Goal: Information Seeking & Learning: Compare options

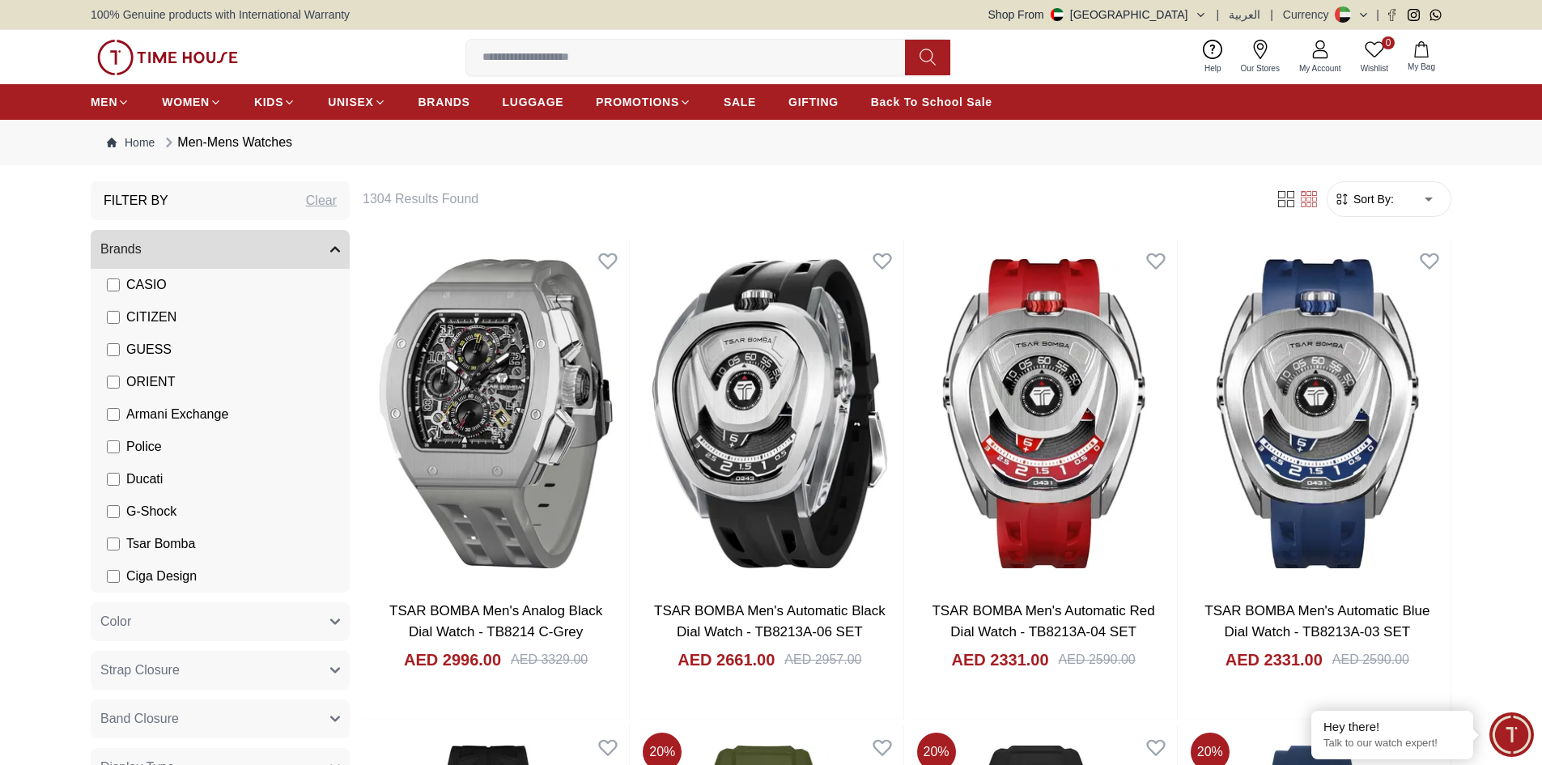
click at [1367, 202] on span "Sort By:" at bounding box center [1372, 199] width 44 height 16
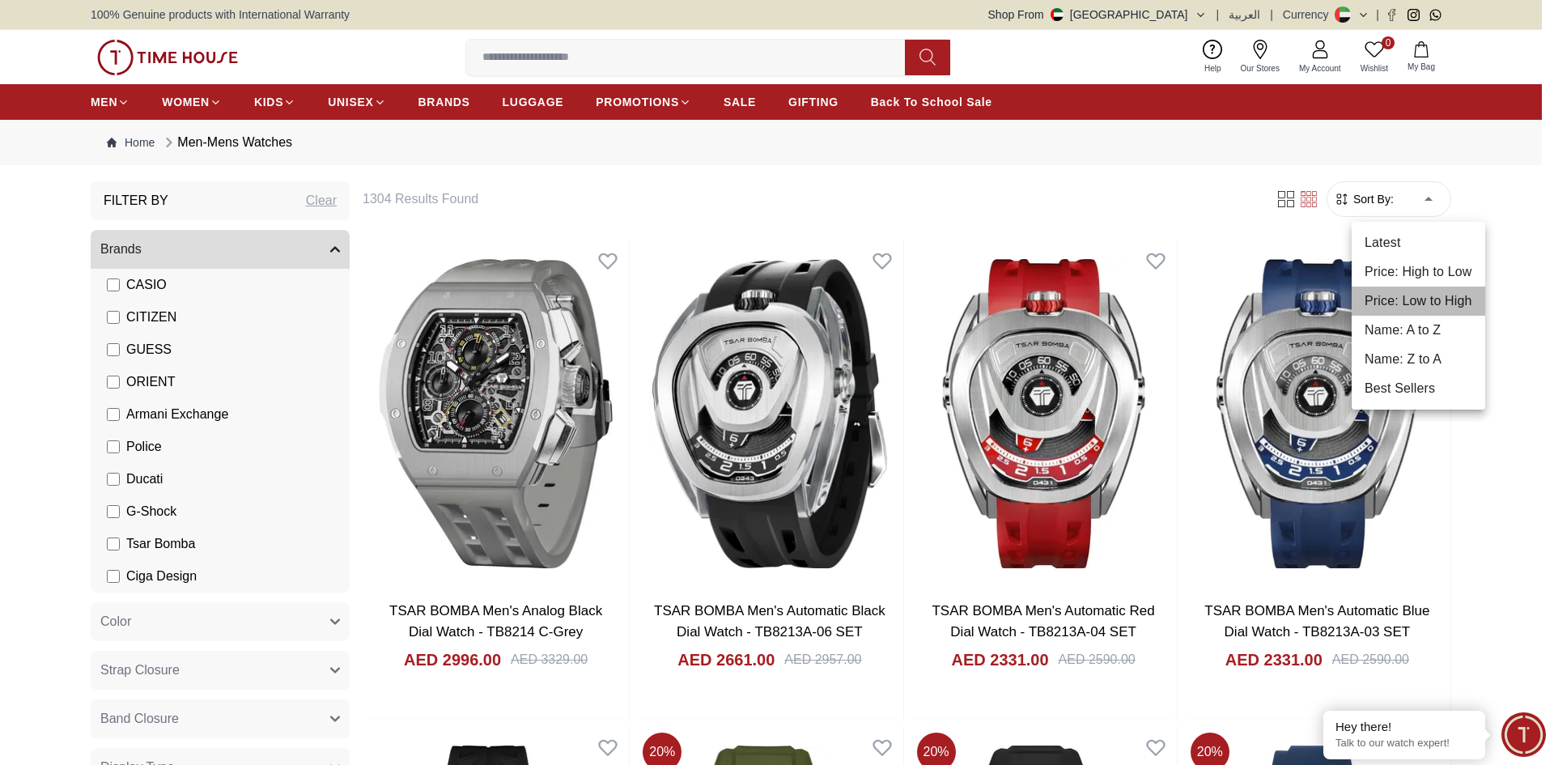
click at [1423, 297] on li "Price: Low to High" at bounding box center [1419, 301] width 134 height 29
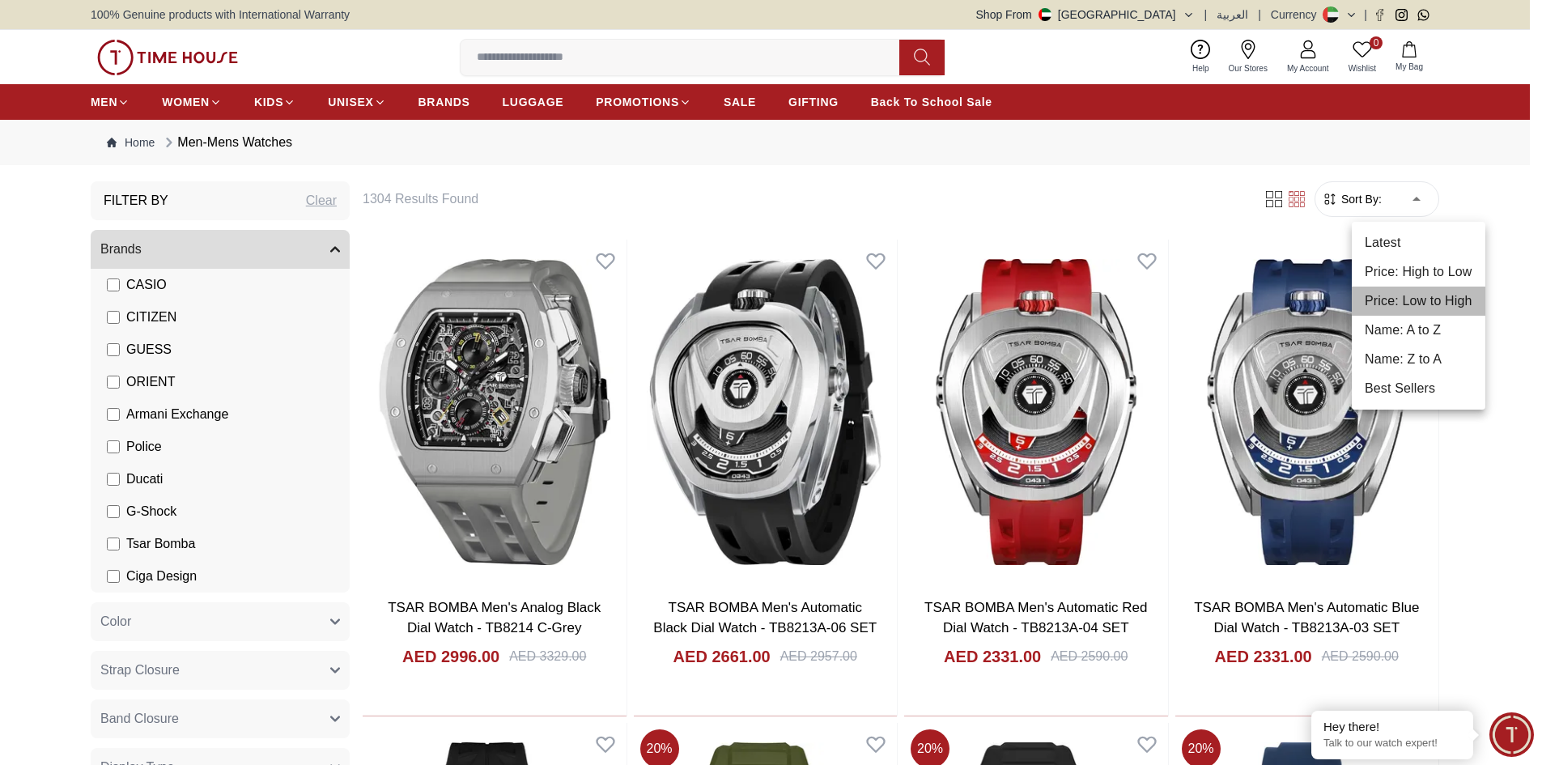
type input "*"
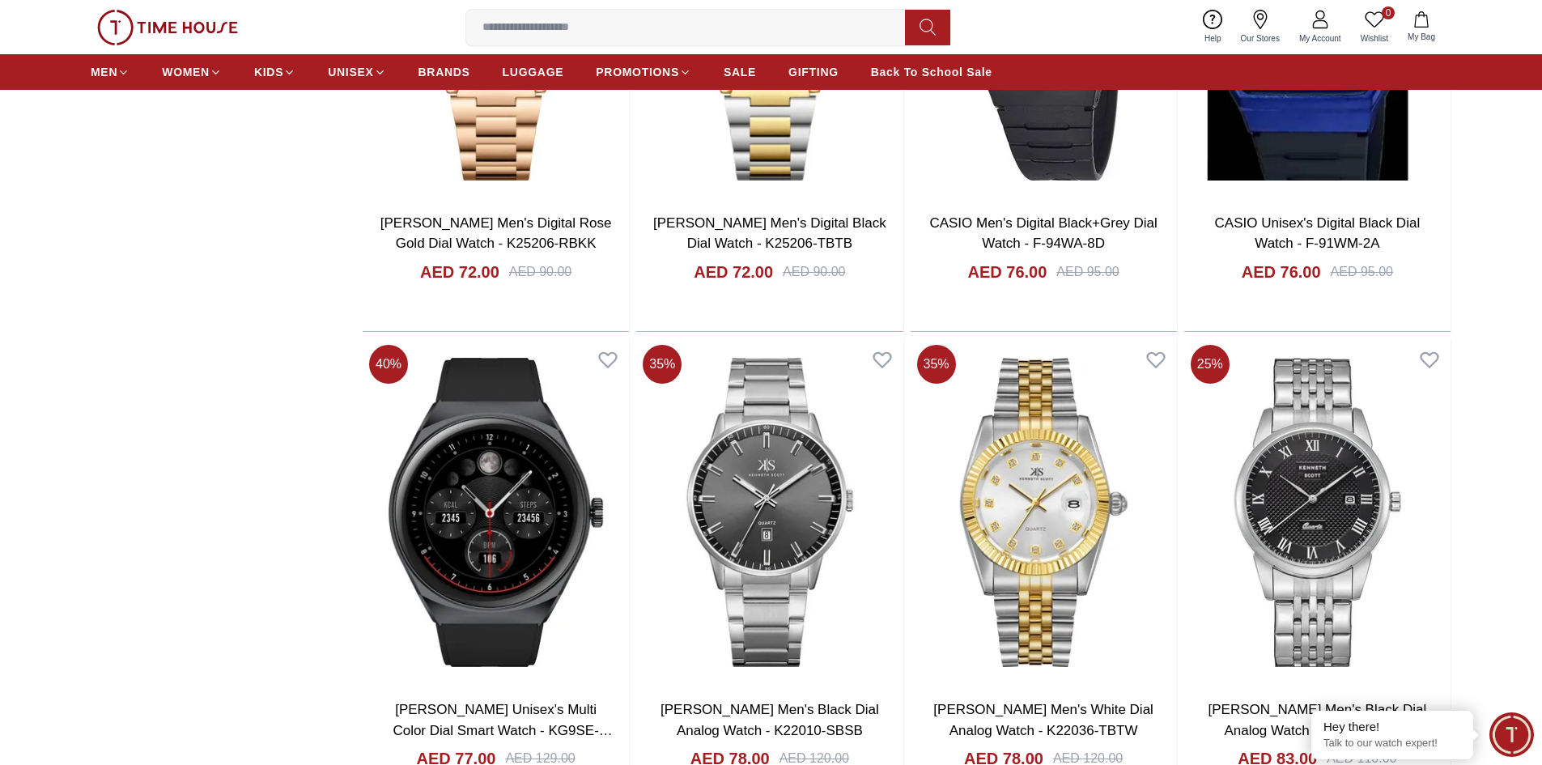
scroll to position [1619, 0]
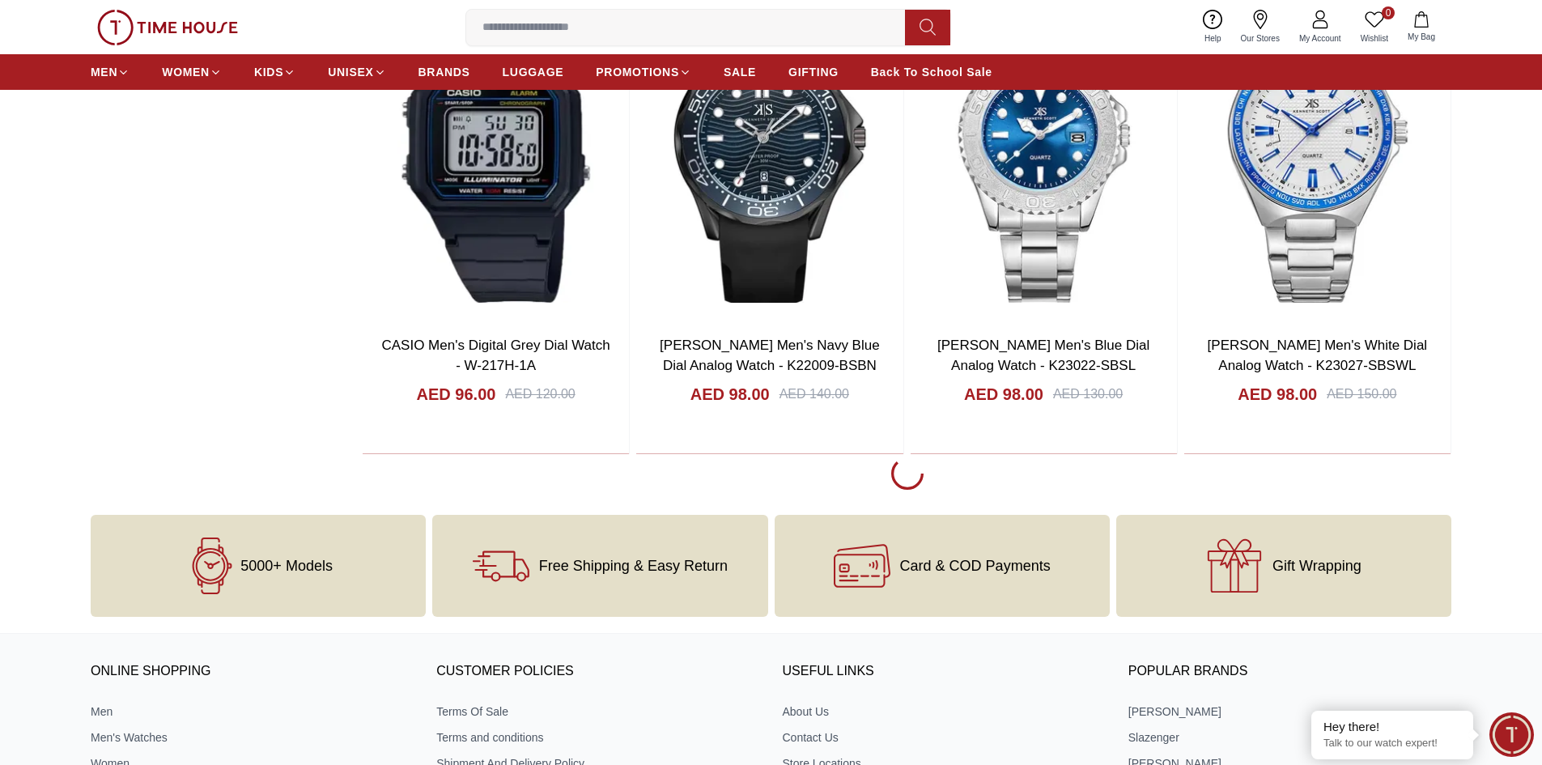
scroll to position [4776, 0]
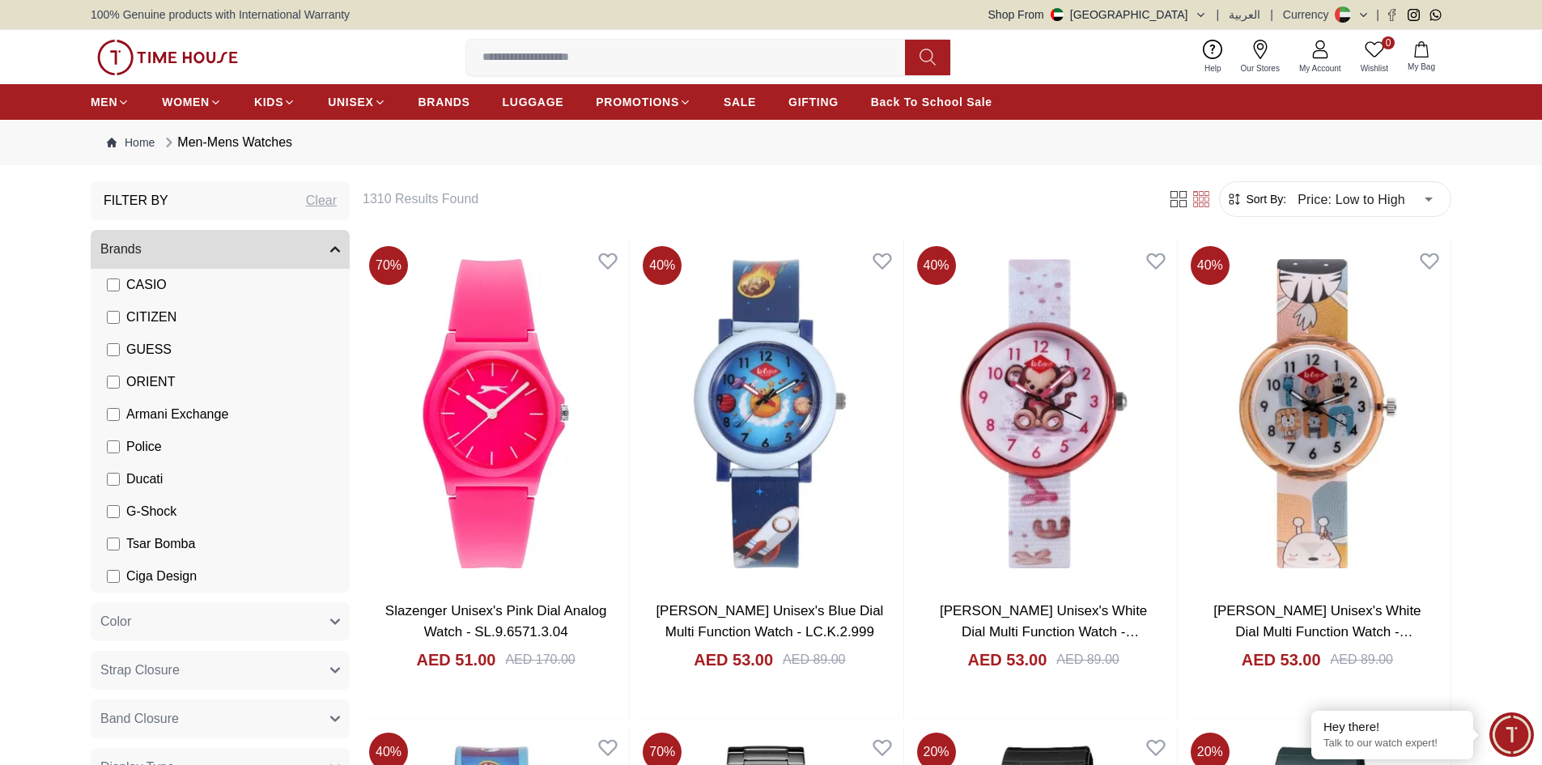
click at [152, 290] on span "CASIO" at bounding box center [146, 284] width 40 height 19
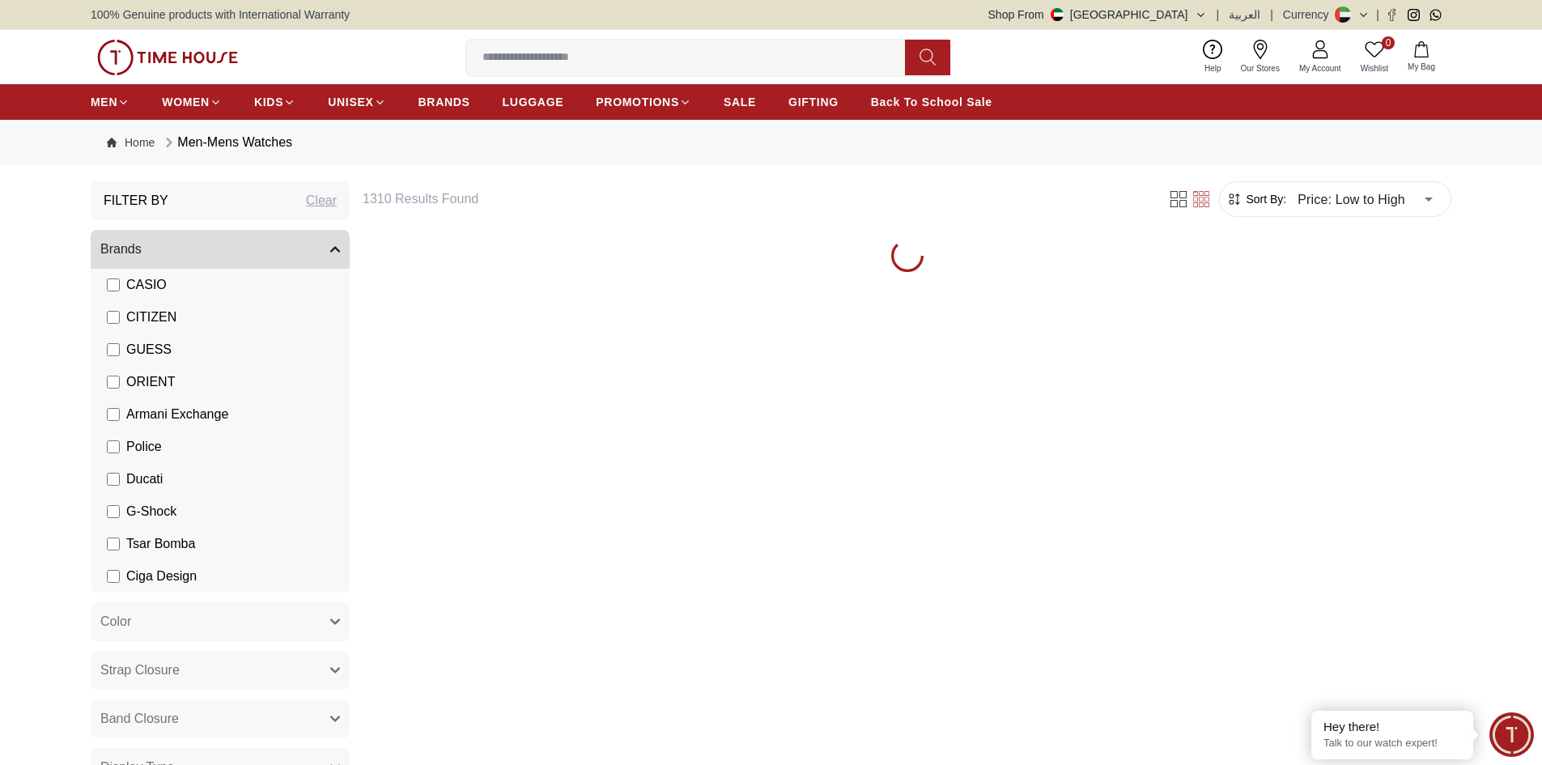
click at [150, 319] on span "CITIZEN" at bounding box center [151, 317] width 50 height 19
click at [149, 346] on span "GUESS" at bounding box center [148, 349] width 45 height 19
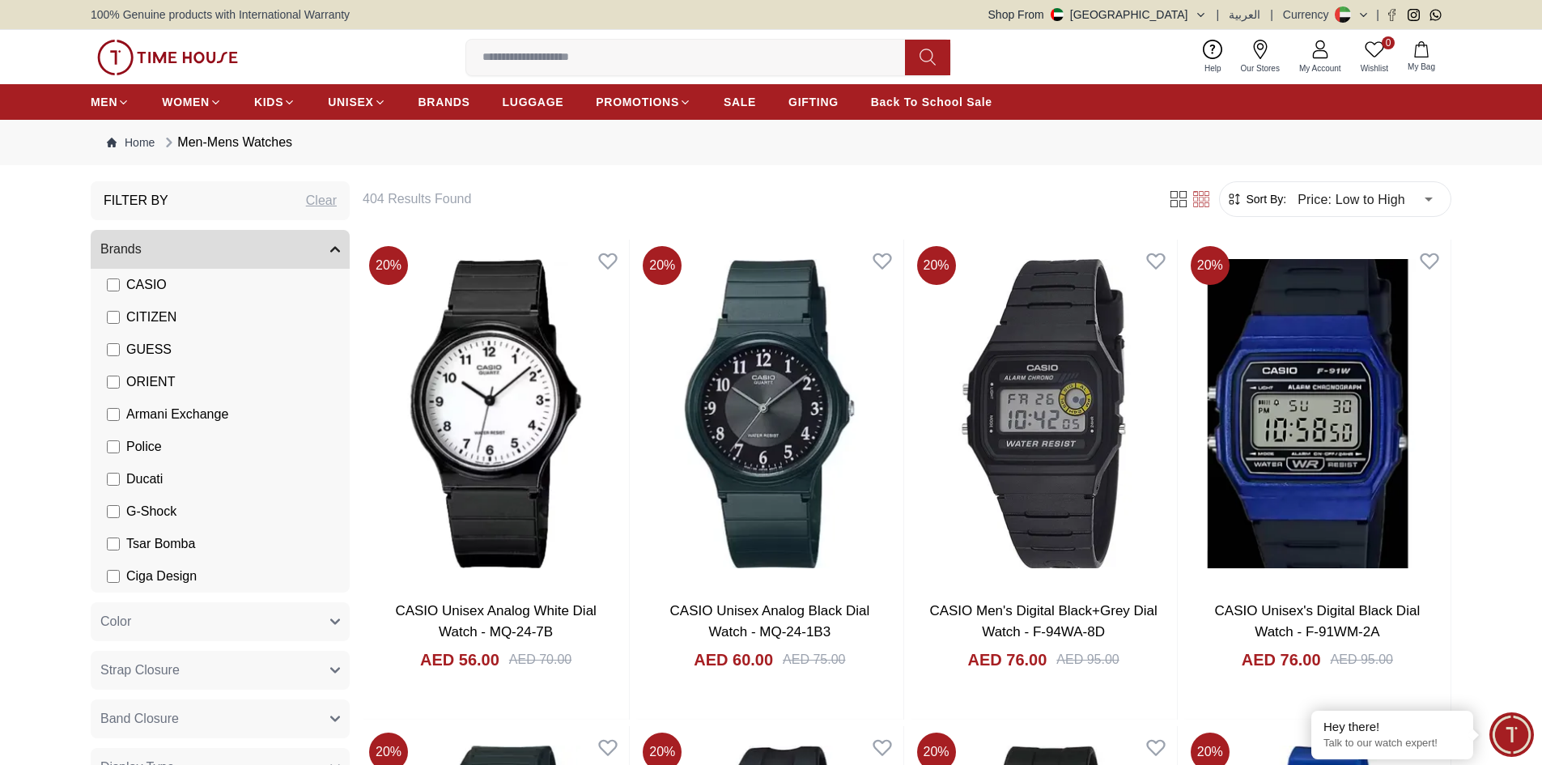
click at [143, 380] on span "ORIENT" at bounding box center [150, 381] width 49 height 19
click at [142, 410] on span "Armani Exchange" at bounding box center [177, 414] width 102 height 19
click at [131, 445] on span "Police" at bounding box center [144, 446] width 36 height 19
click at [134, 440] on span "Police" at bounding box center [144, 446] width 36 height 19
click at [141, 417] on span "Armani Exchange" at bounding box center [177, 414] width 102 height 19
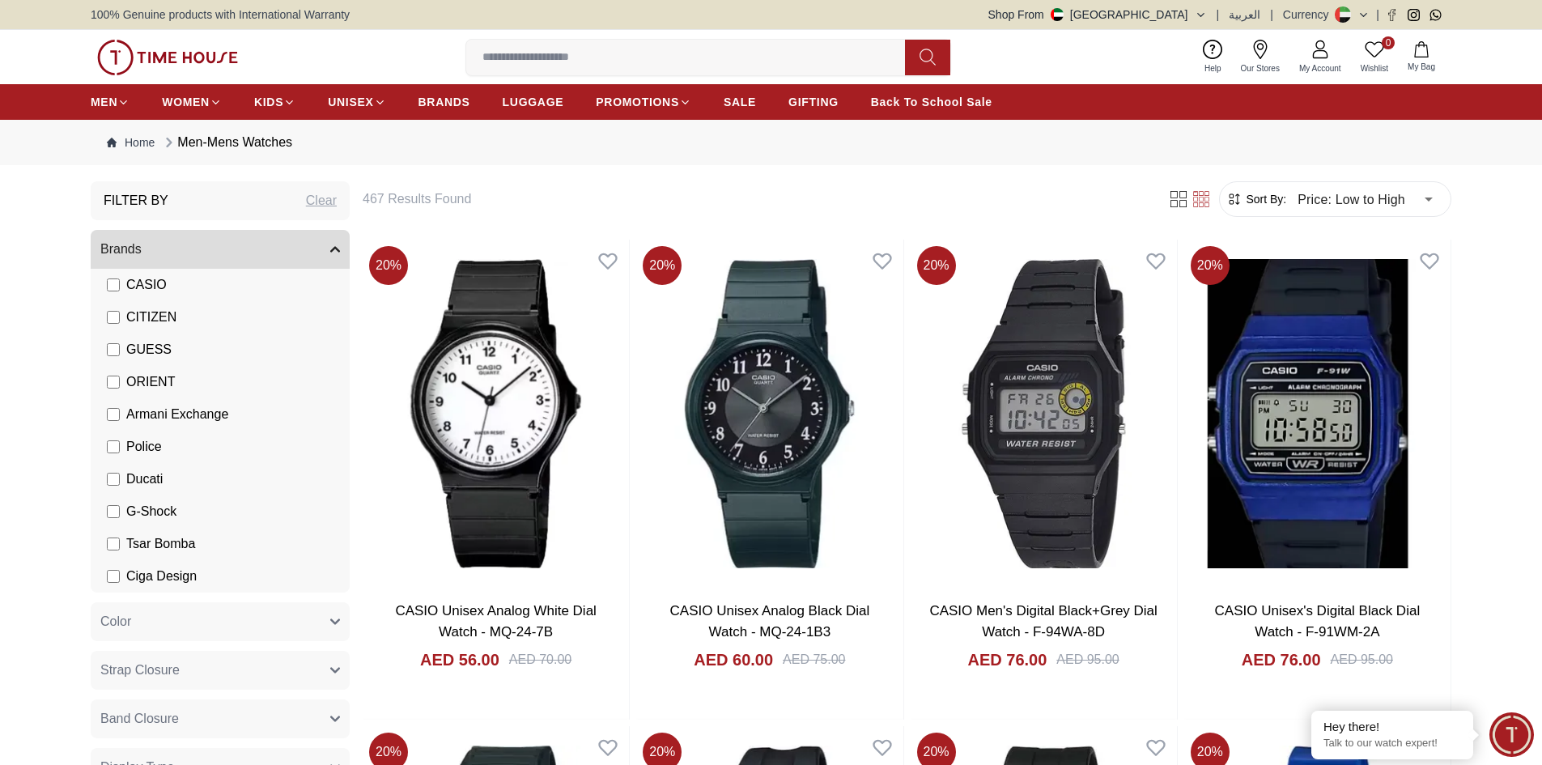
click at [144, 386] on span "ORIENT" at bounding box center [150, 381] width 49 height 19
click at [144, 353] on span "GUESS" at bounding box center [148, 349] width 45 height 19
click at [144, 308] on span "CITIZEN" at bounding box center [151, 317] width 50 height 19
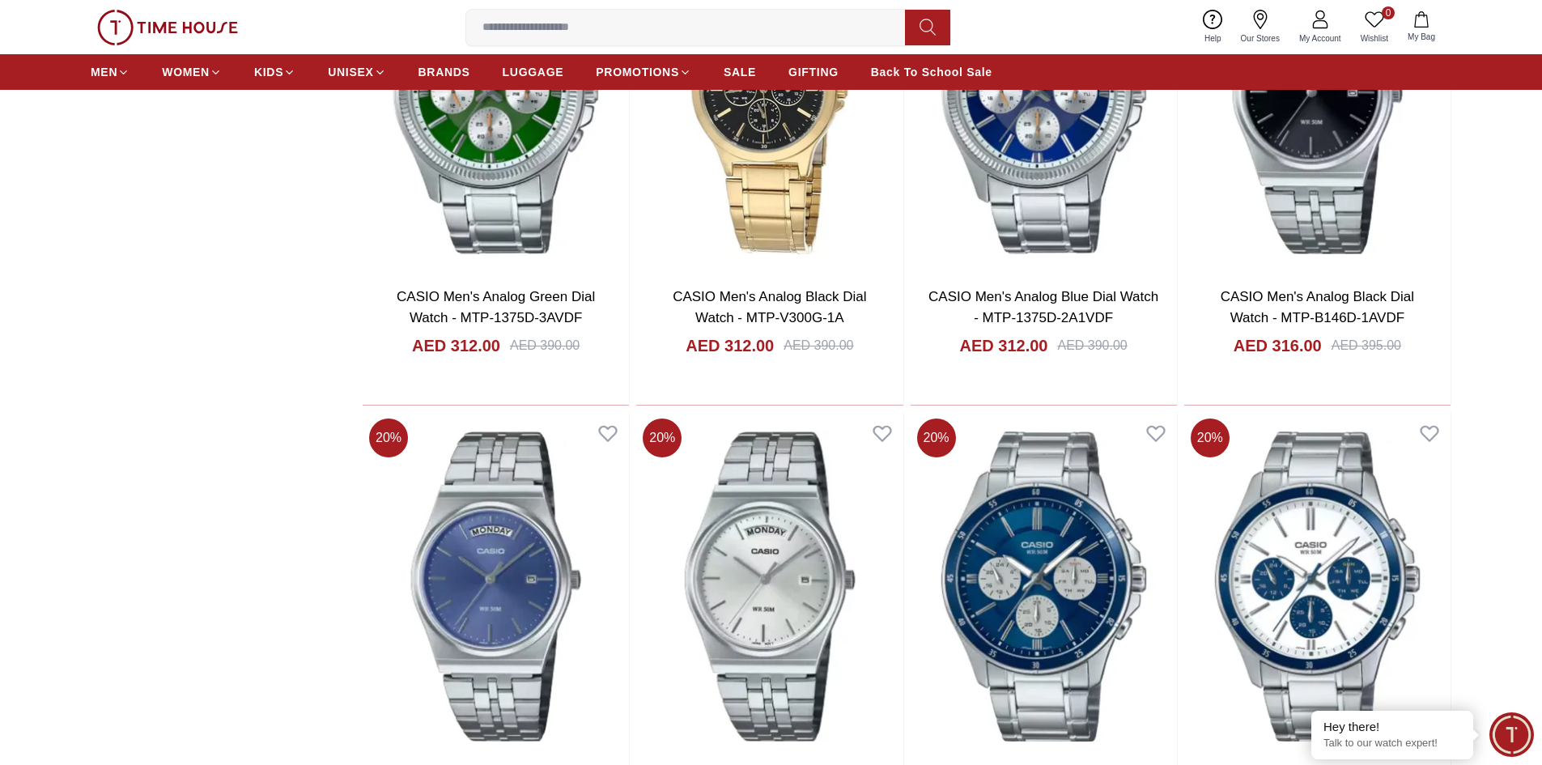
scroll to position [4533, 0]
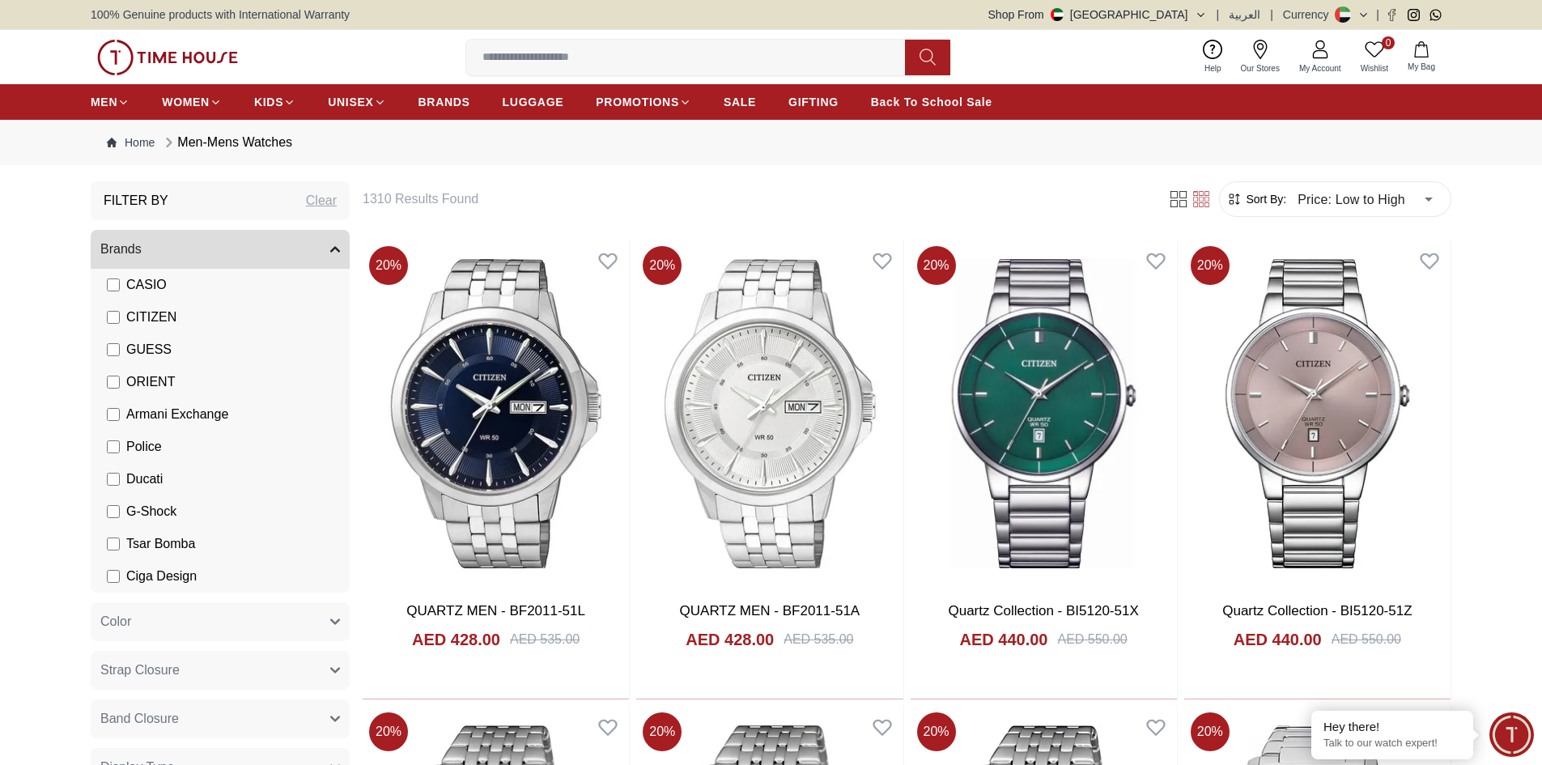
click at [121, 312] on label "CITIZEN" at bounding box center [142, 317] width 70 height 19
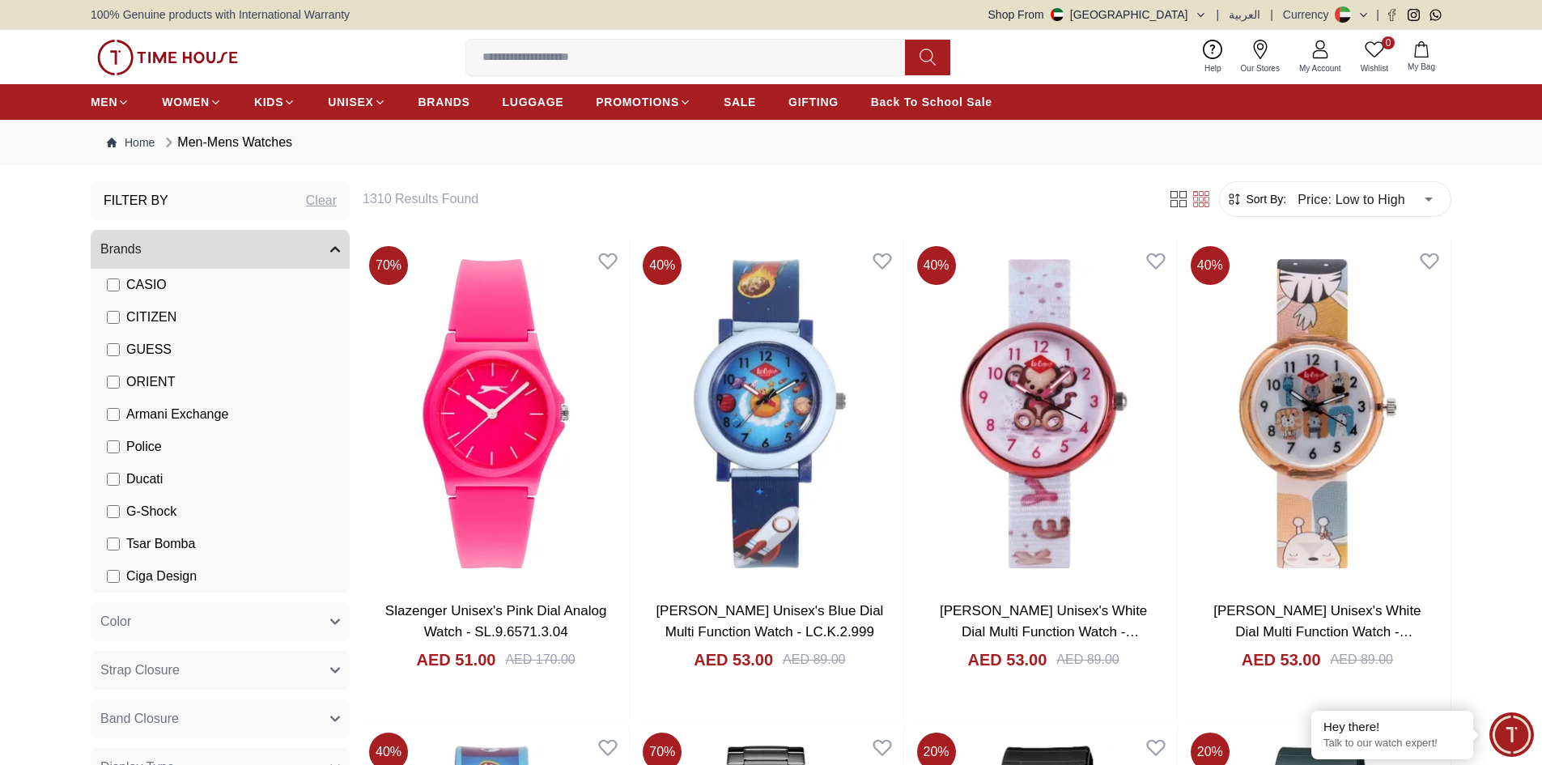
click at [136, 355] on span "GUESS" at bounding box center [148, 349] width 45 height 19
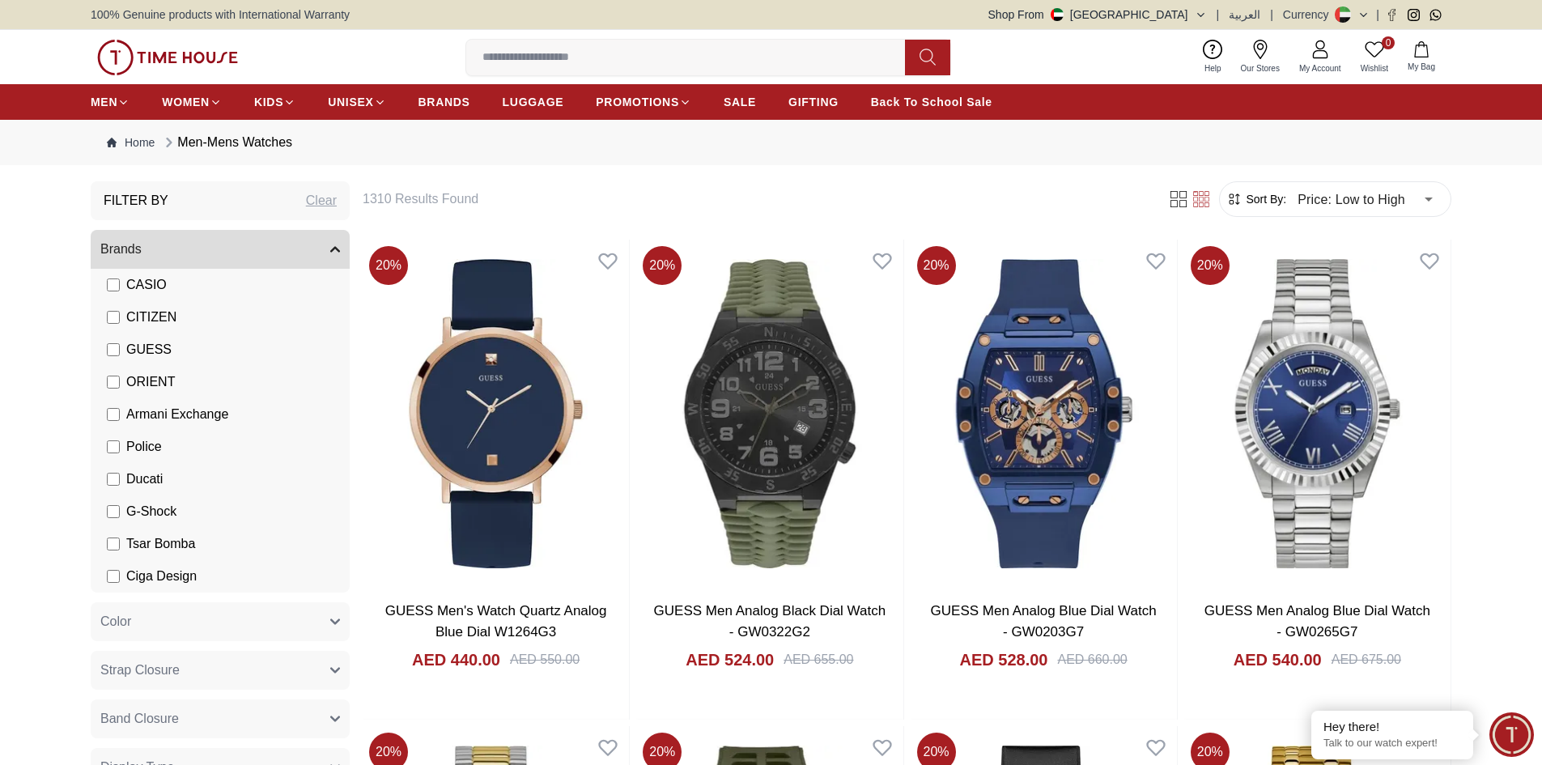
scroll to position [162, 0]
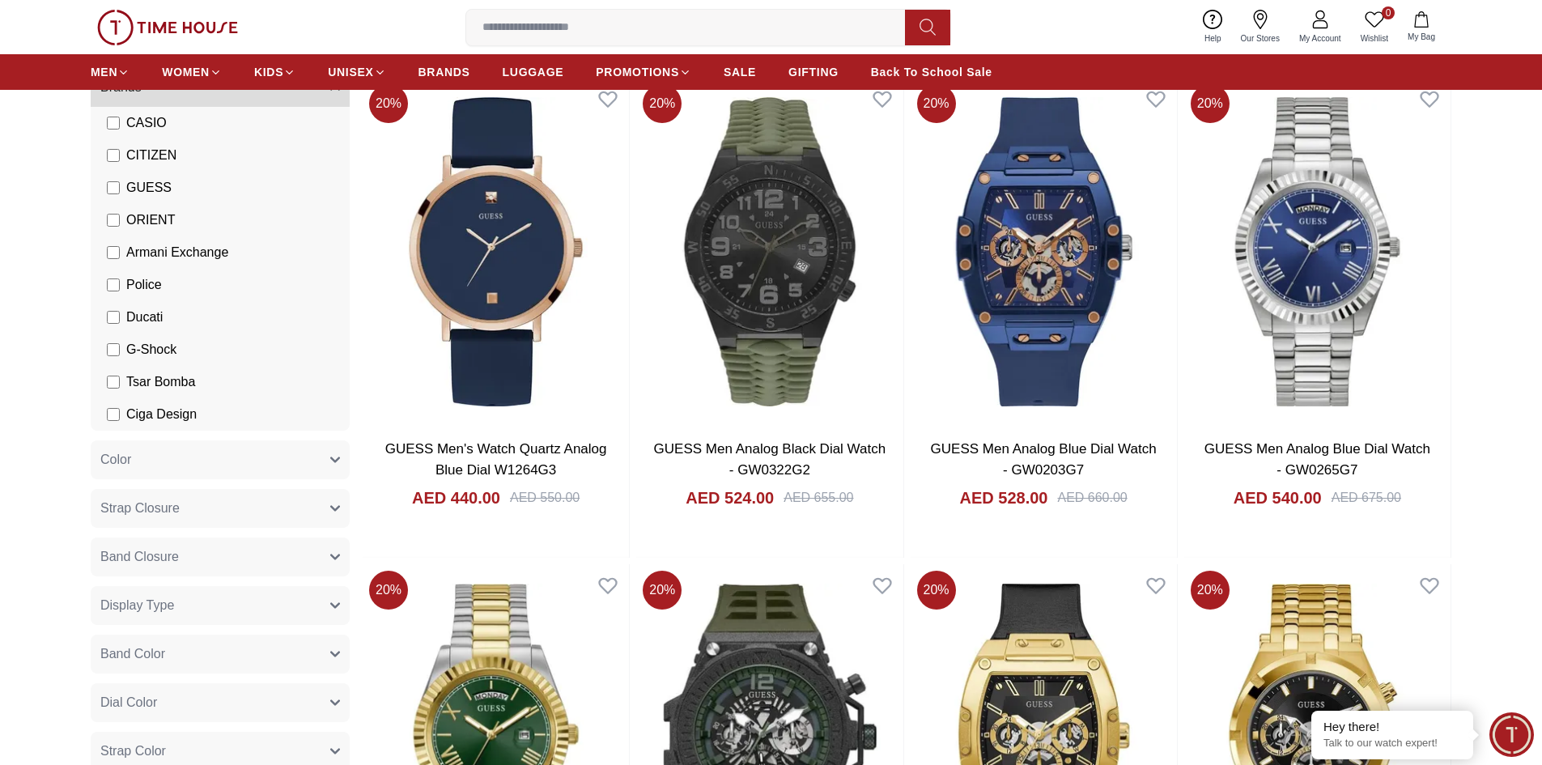
click at [151, 190] on span "GUESS" at bounding box center [148, 187] width 45 height 19
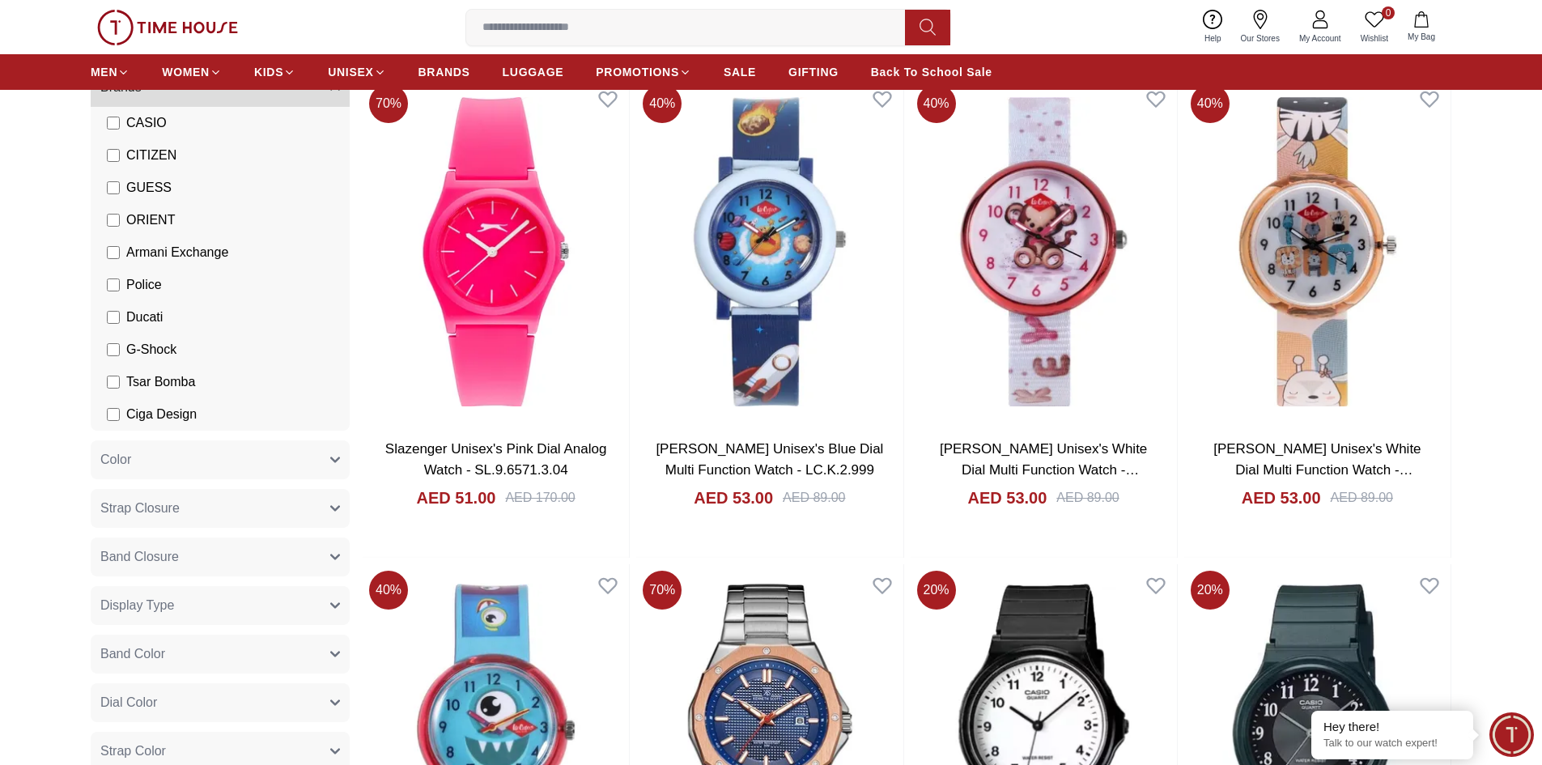
click at [137, 224] on span "ORIENT" at bounding box center [150, 219] width 49 height 19
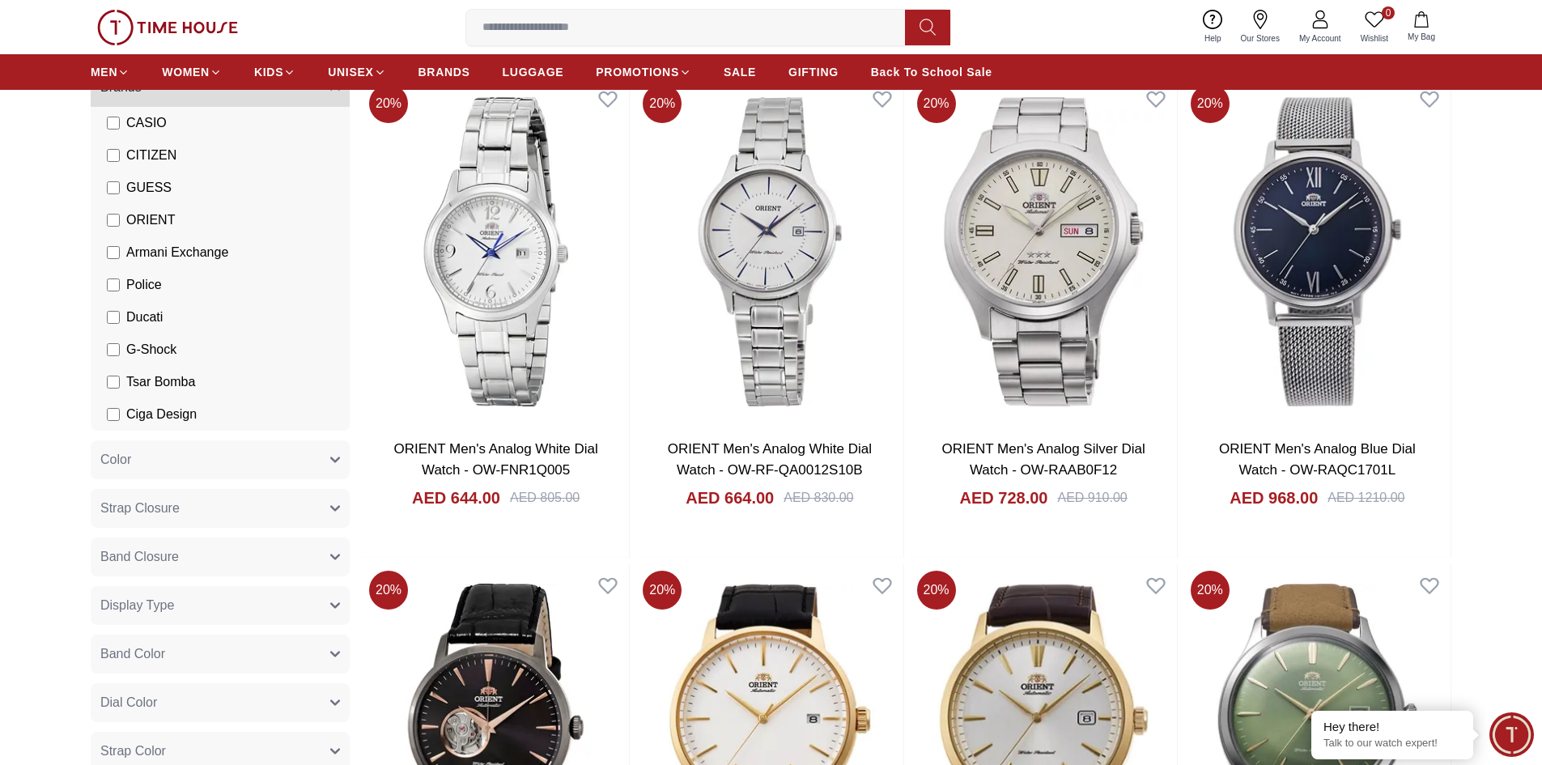
click at [152, 220] on span "ORIENT" at bounding box center [150, 219] width 49 height 19
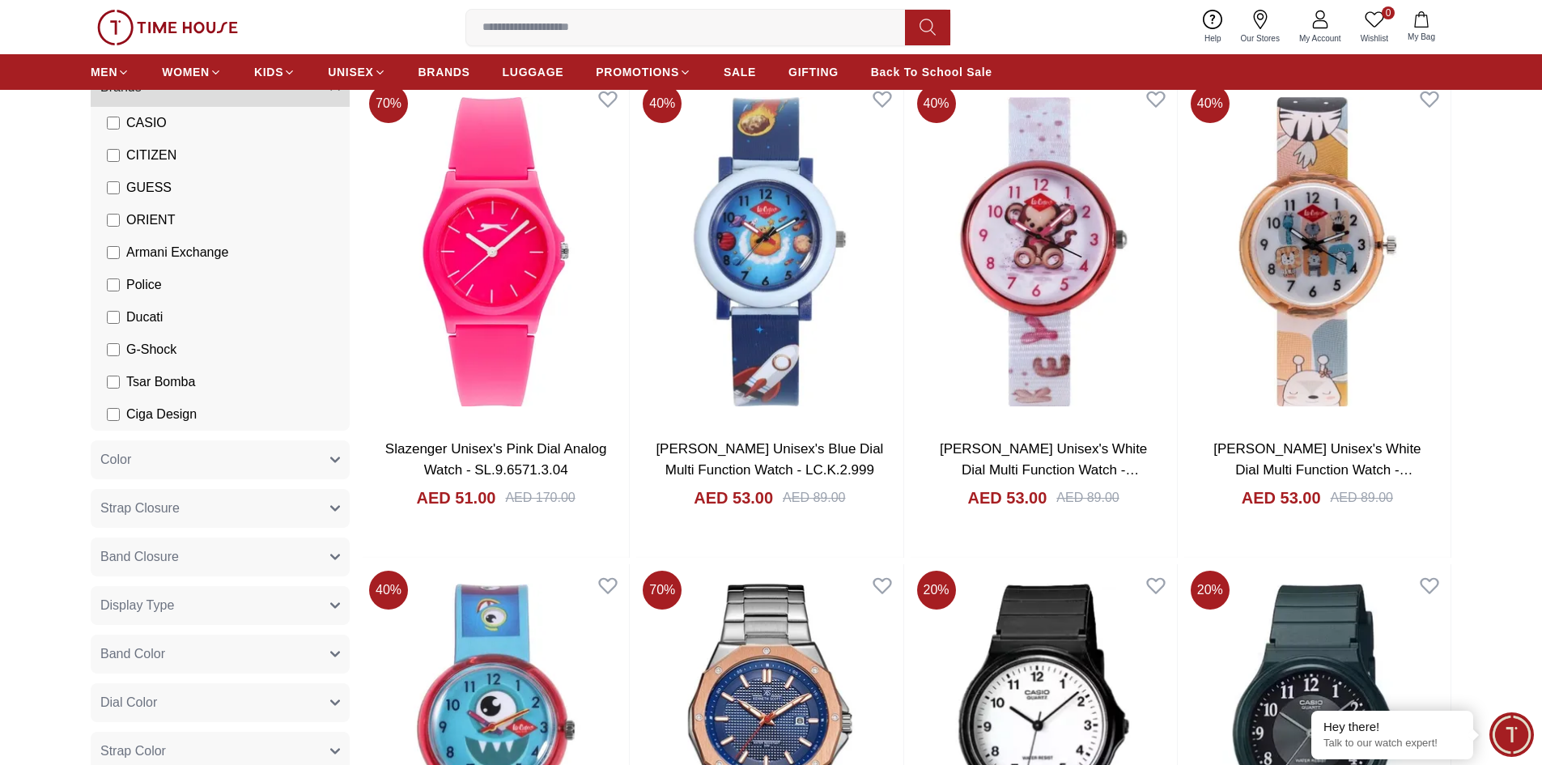
click at [151, 249] on span "Armani Exchange" at bounding box center [177, 252] width 102 height 19
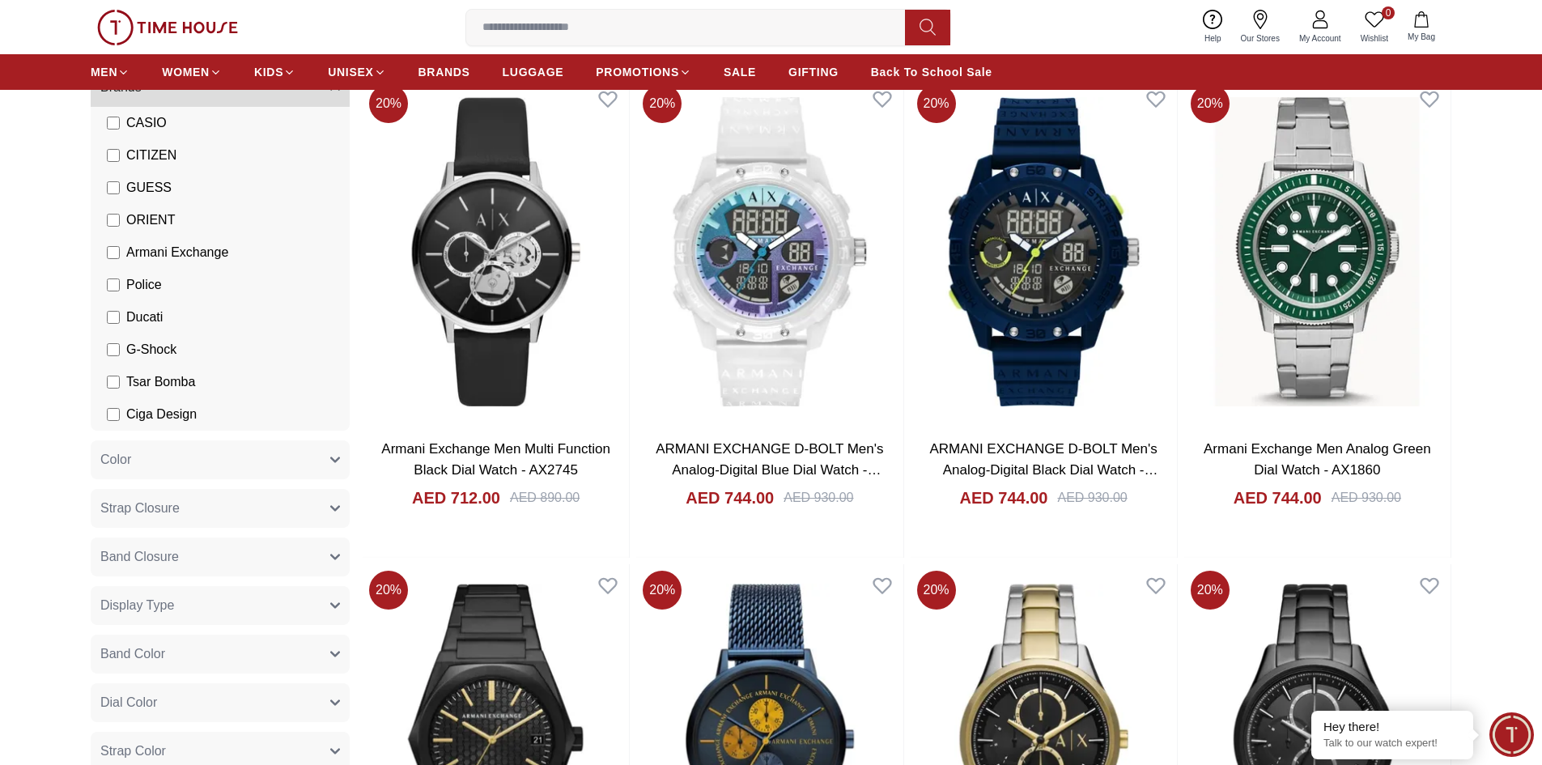
click at [136, 260] on span "Armani Exchange" at bounding box center [177, 252] width 102 height 19
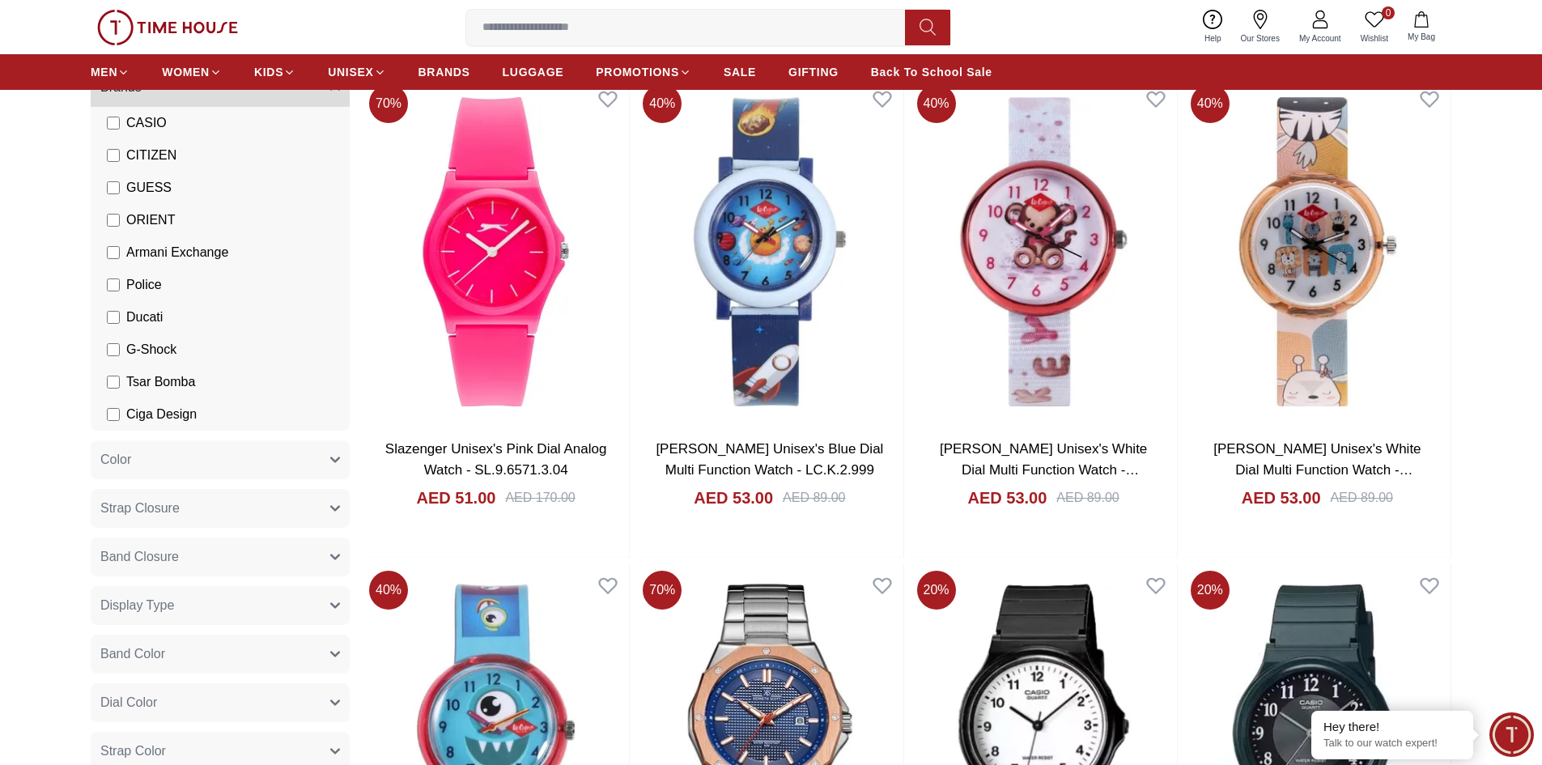
click at [136, 280] on span "Police" at bounding box center [144, 284] width 36 height 19
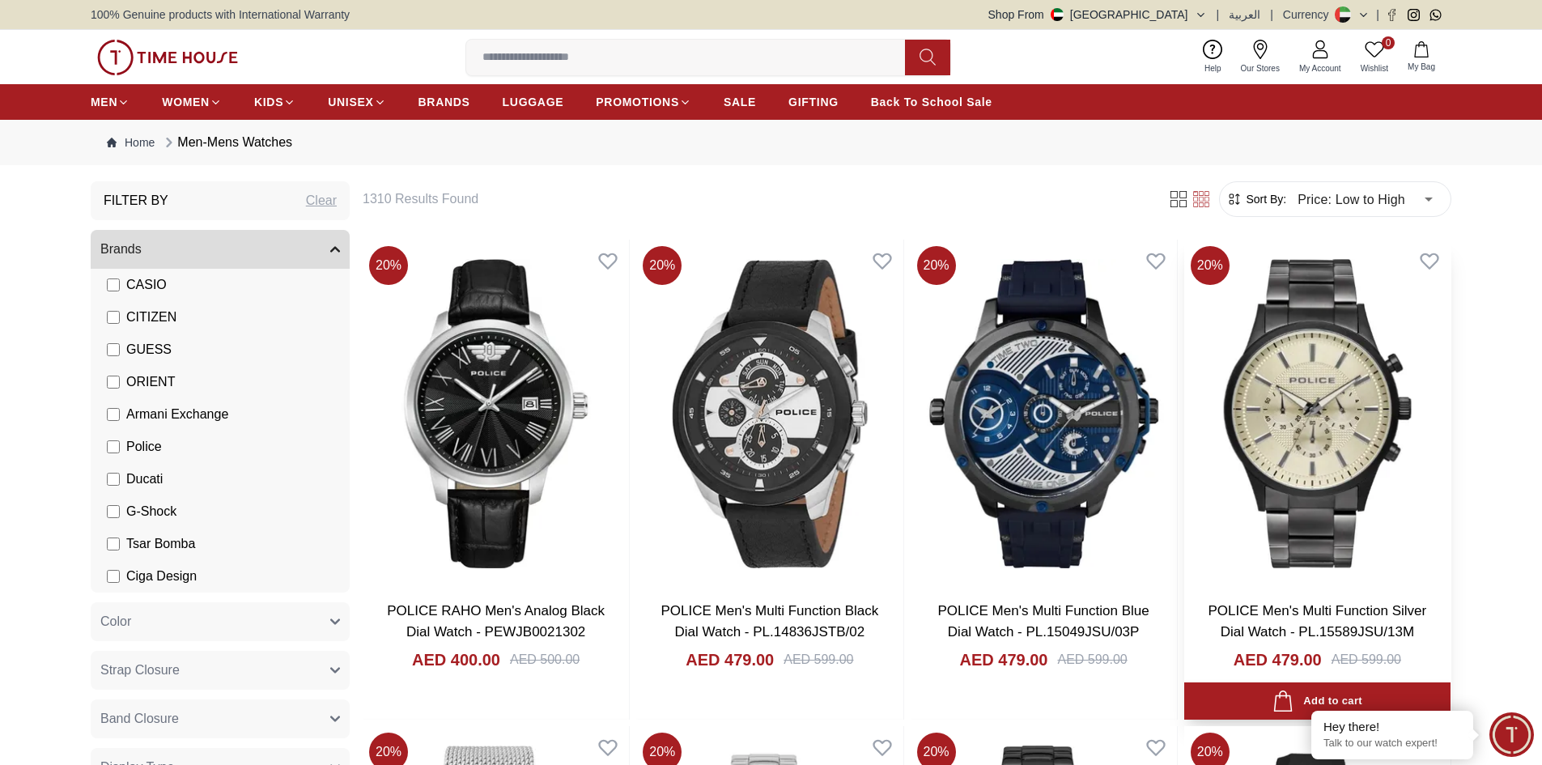
click at [1357, 369] on img at bounding box center [1317, 414] width 266 height 348
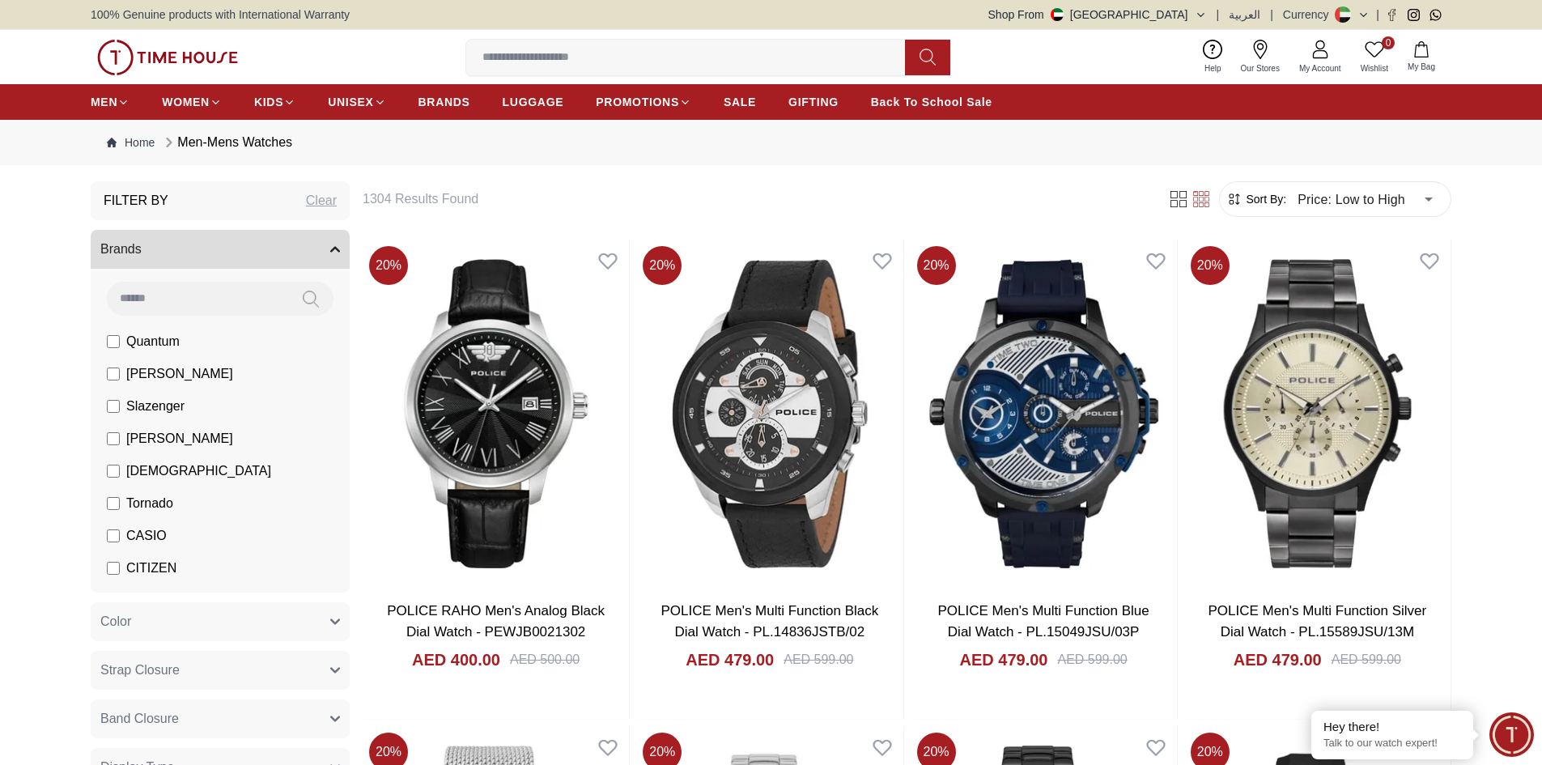
scroll to position [243, 0]
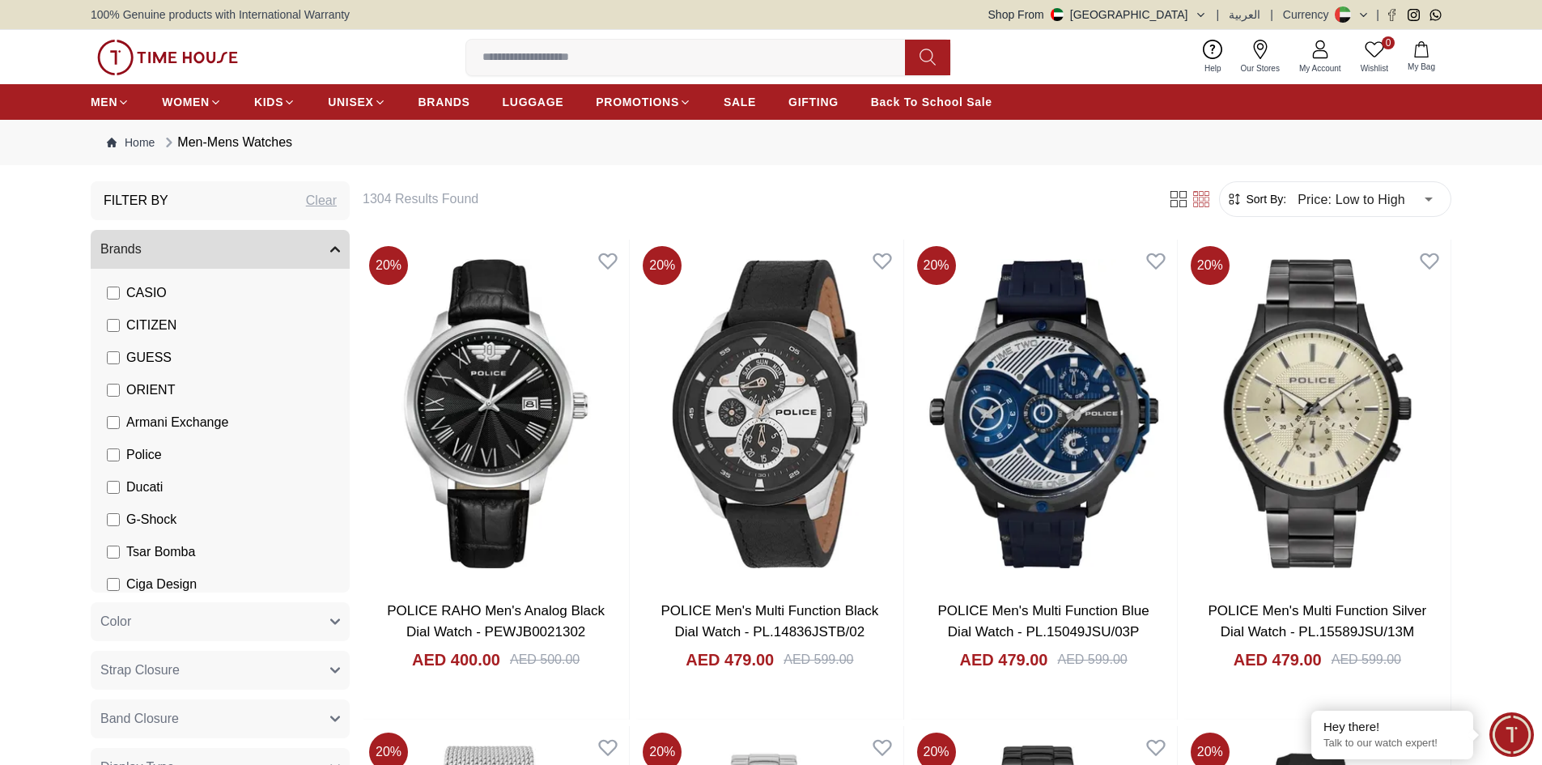
click at [127, 488] on span "Ducati" at bounding box center [144, 487] width 36 height 19
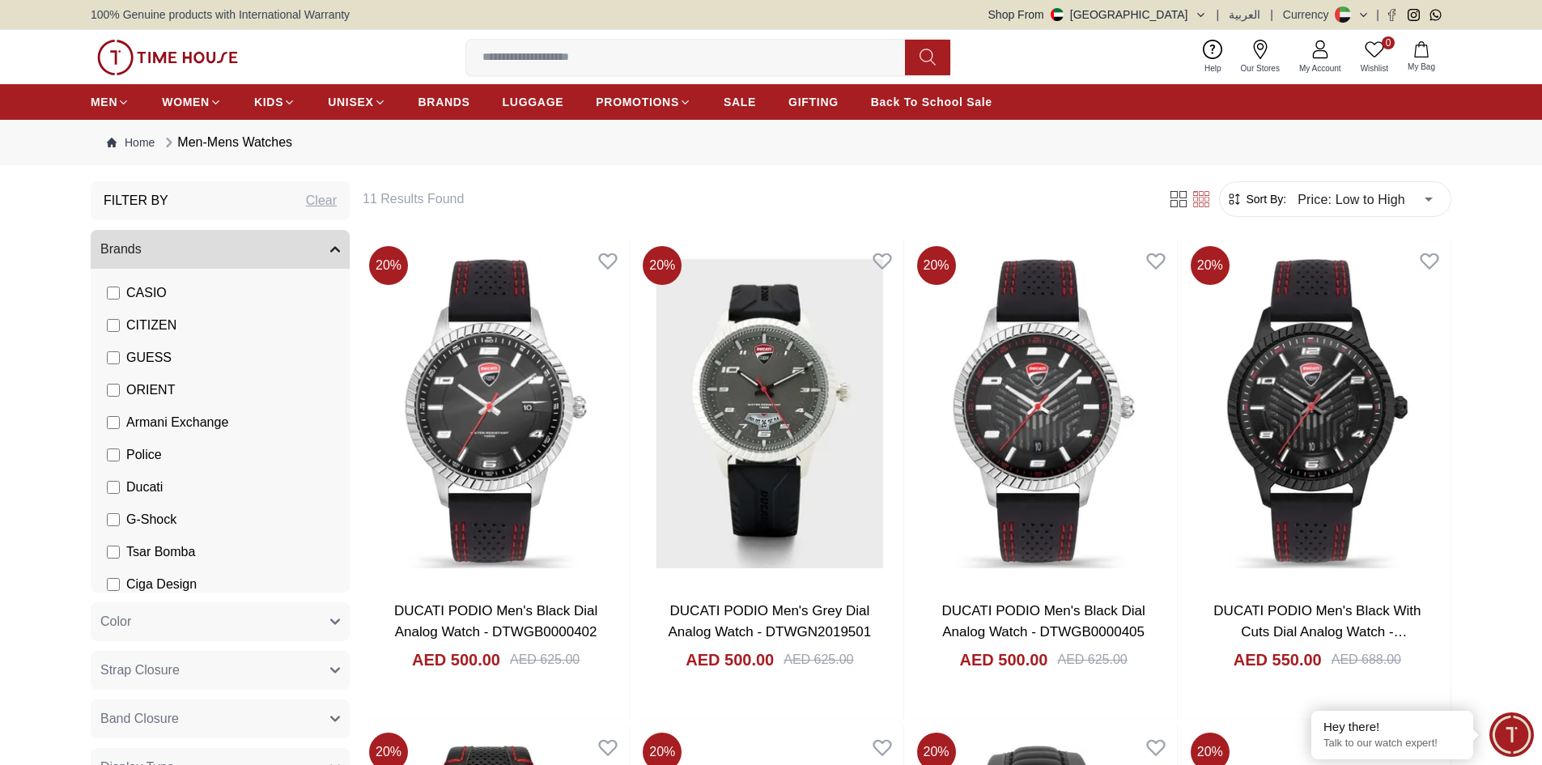
click at [130, 493] on span "Ducati" at bounding box center [144, 487] width 36 height 19
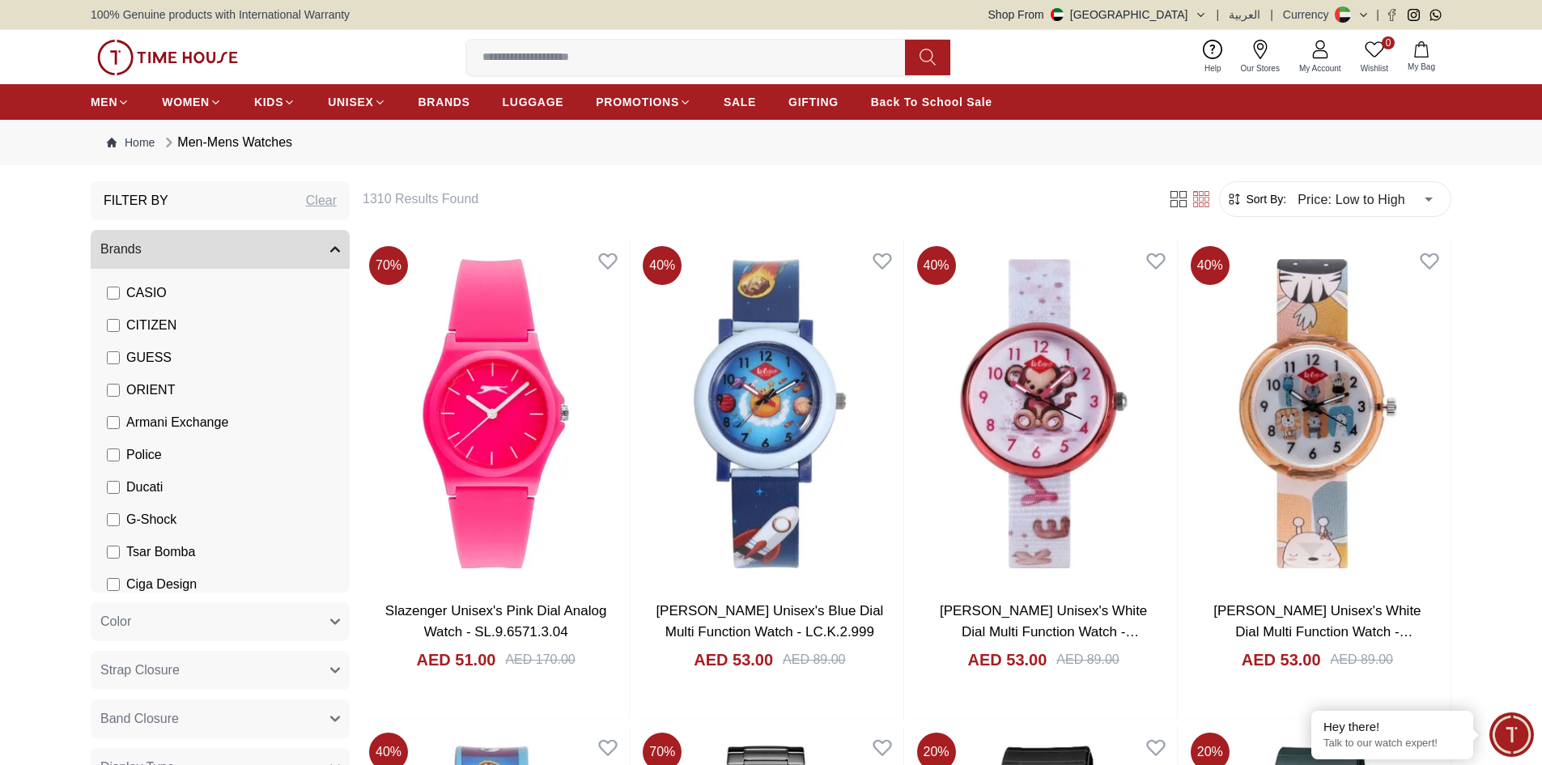
click at [132, 516] on span "G-Shock" at bounding box center [151, 519] width 50 height 19
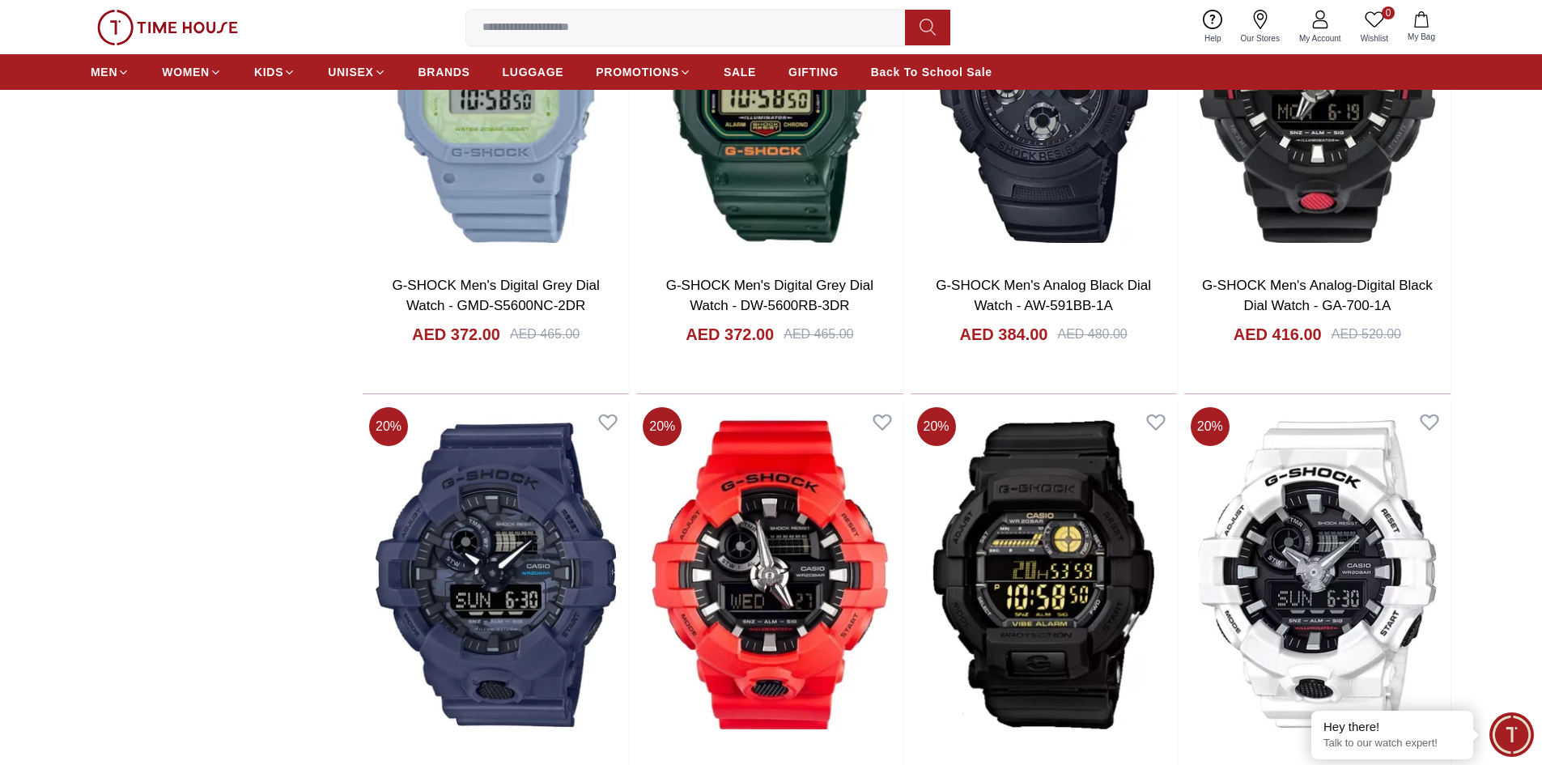
scroll to position [2186, 0]
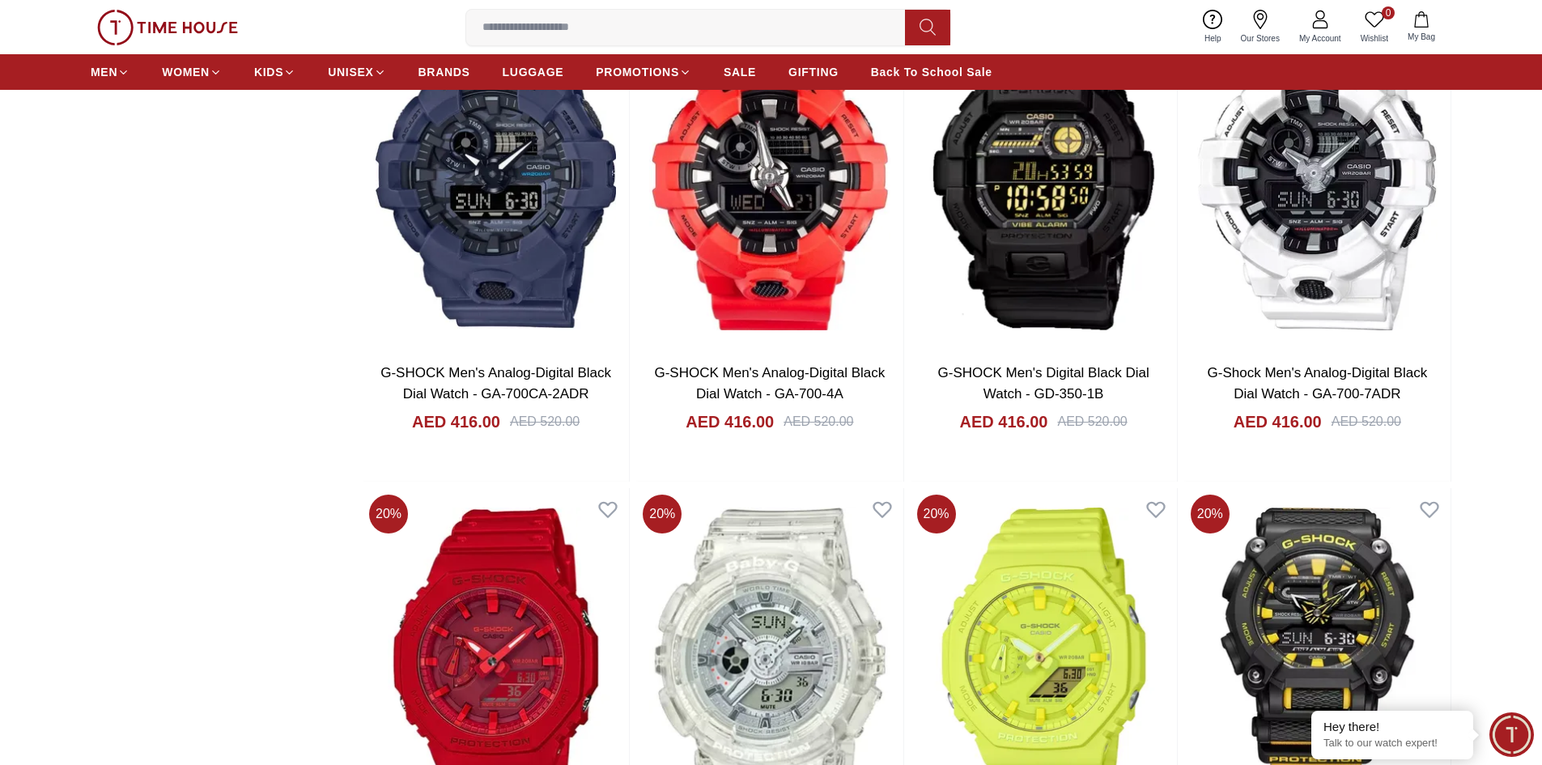
scroll to position [2429, 0]
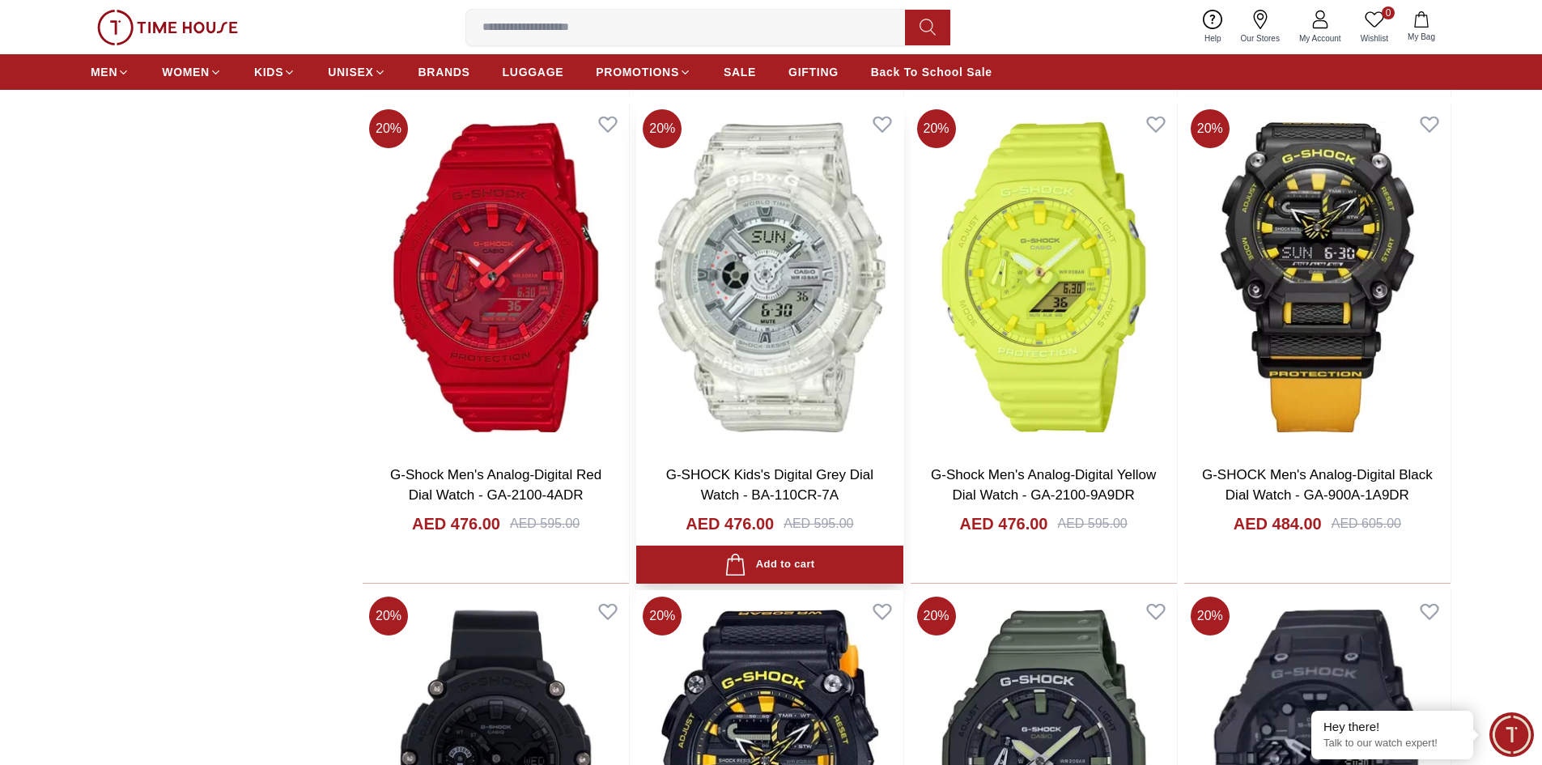
scroll to position [2429, 0]
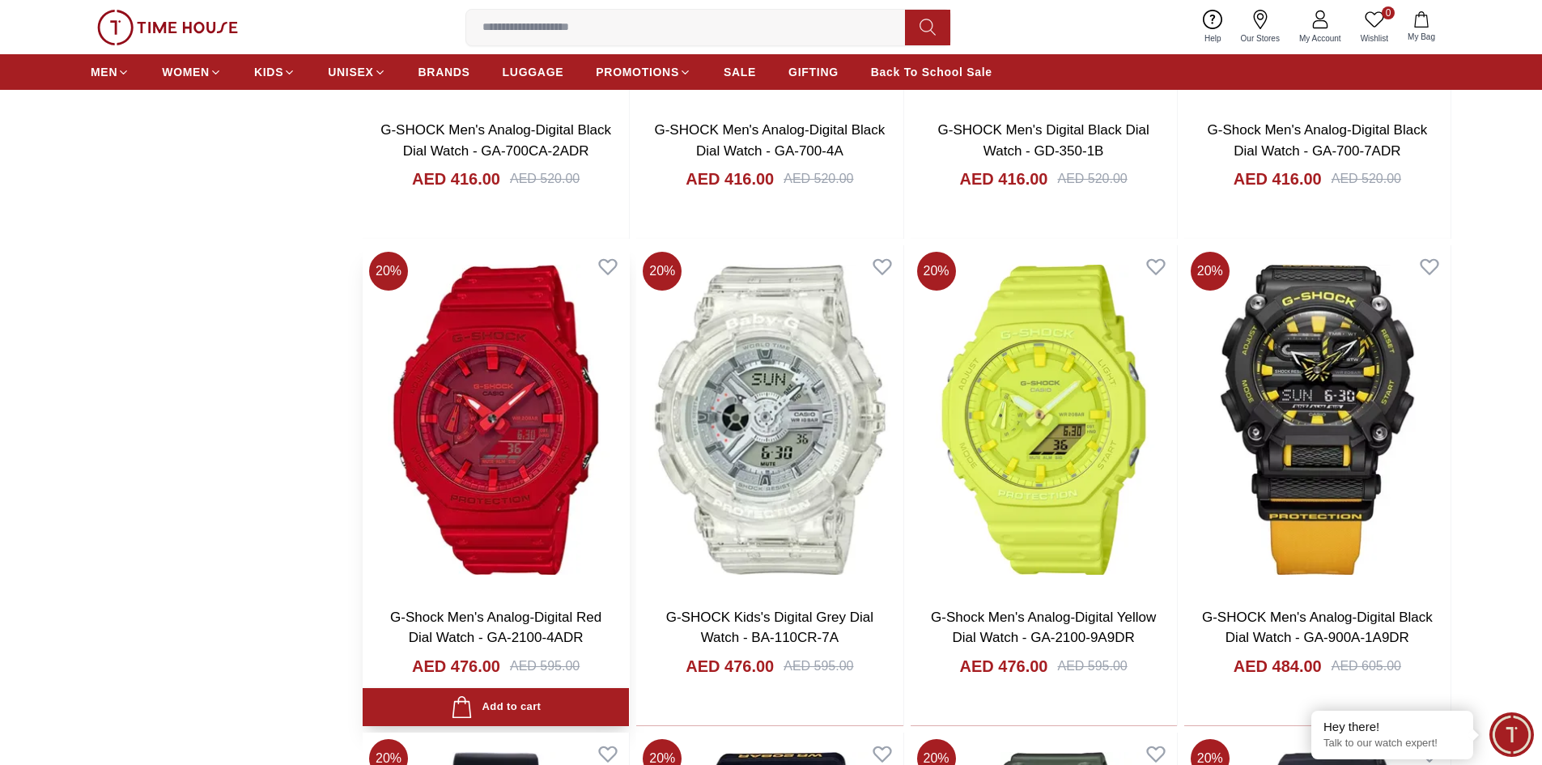
click at [569, 382] on img at bounding box center [496, 419] width 266 height 348
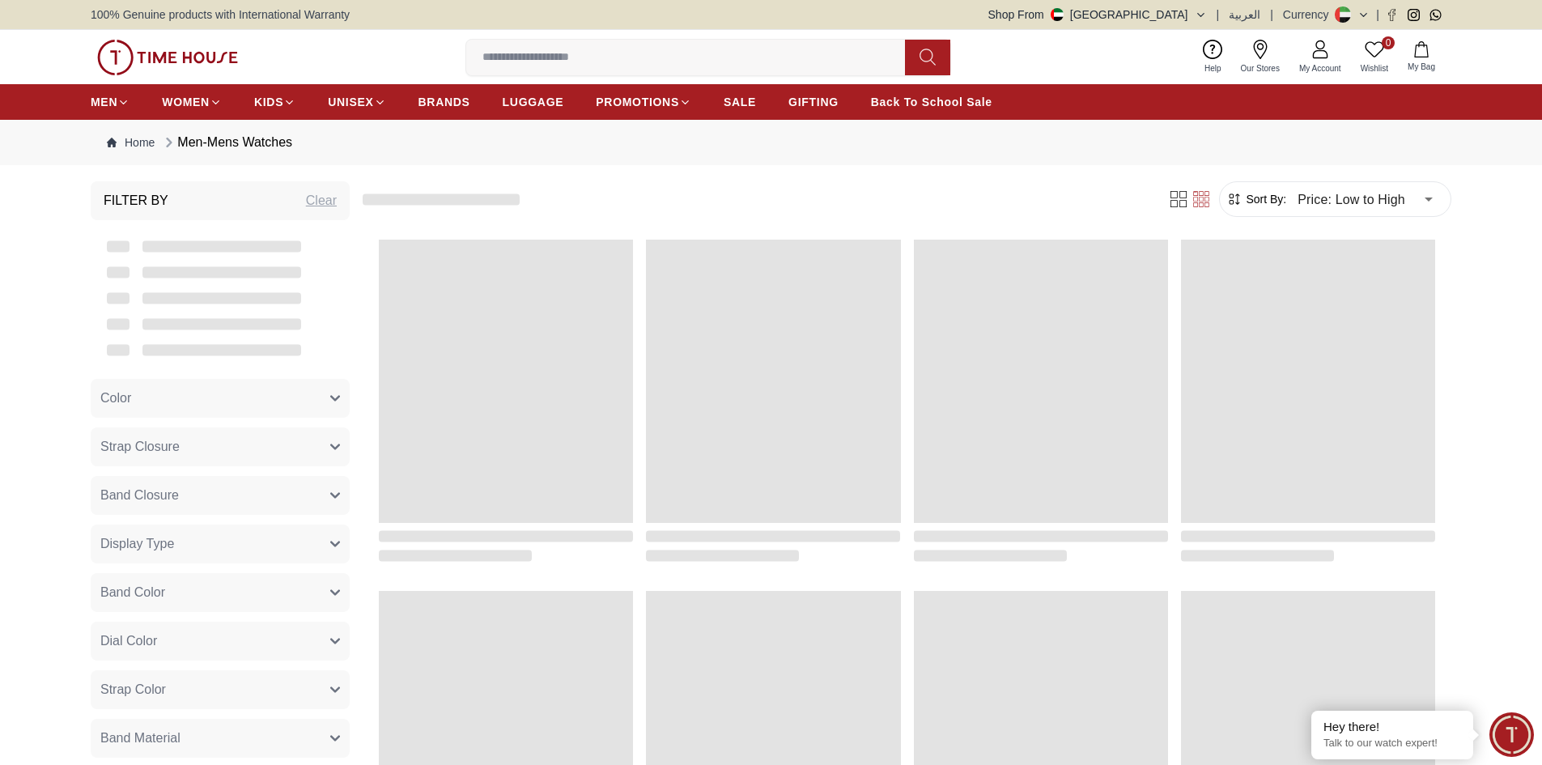
scroll to position [1502, 0]
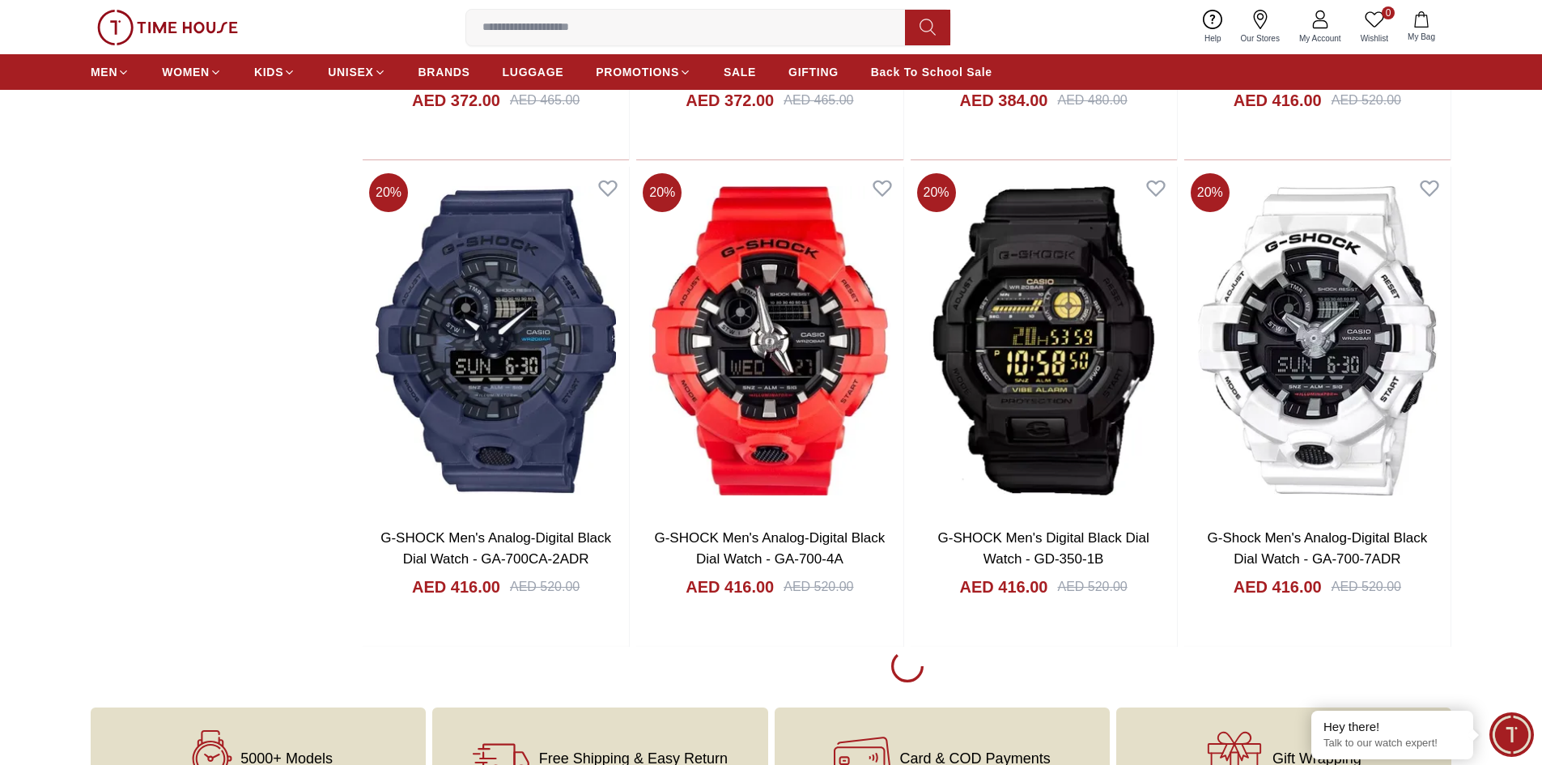
scroll to position [2150, 0]
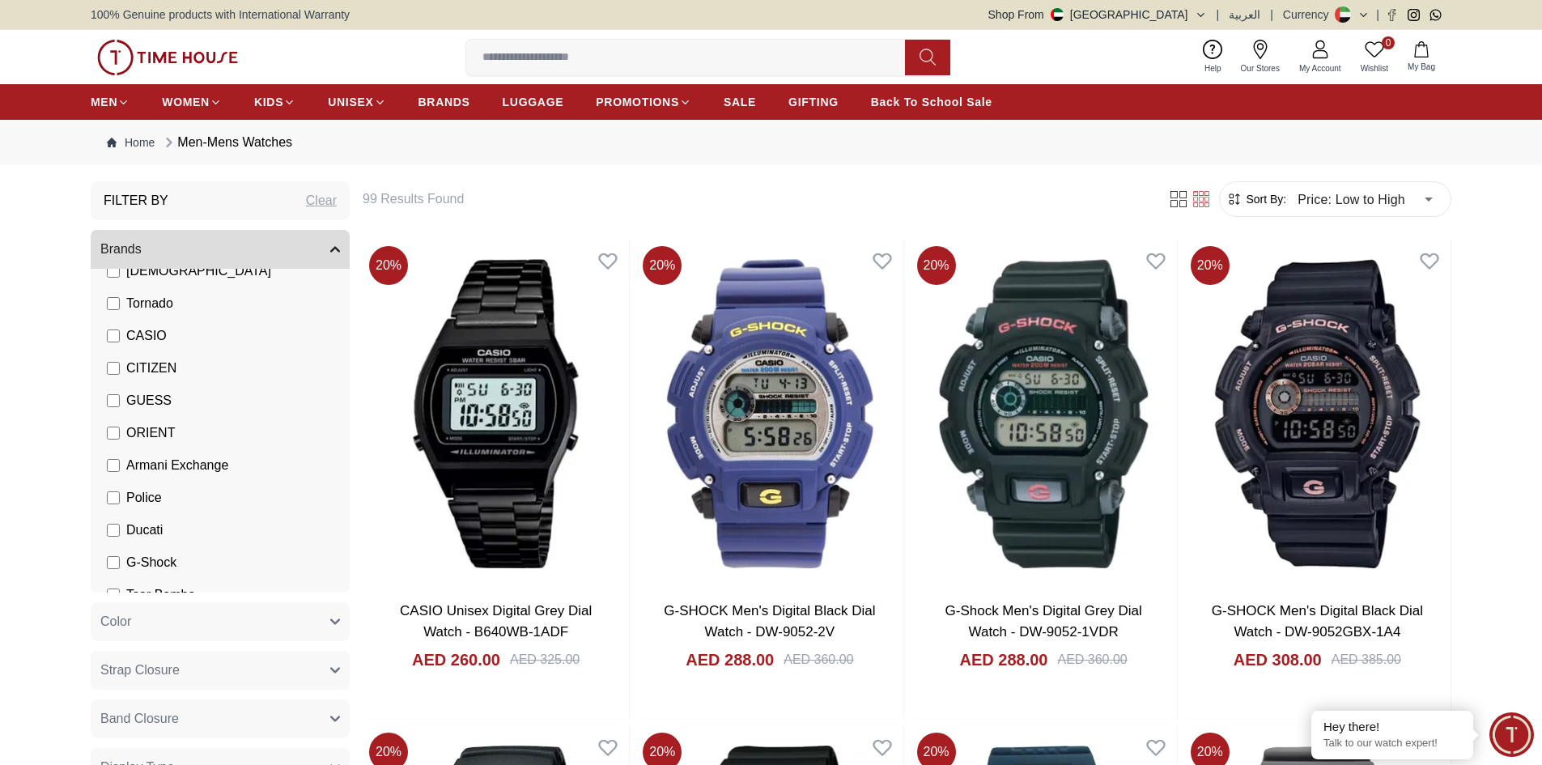
scroll to position [251, 0]
click at [139, 544] on span "Tsar Bomba" at bounding box center [160, 543] width 69 height 19
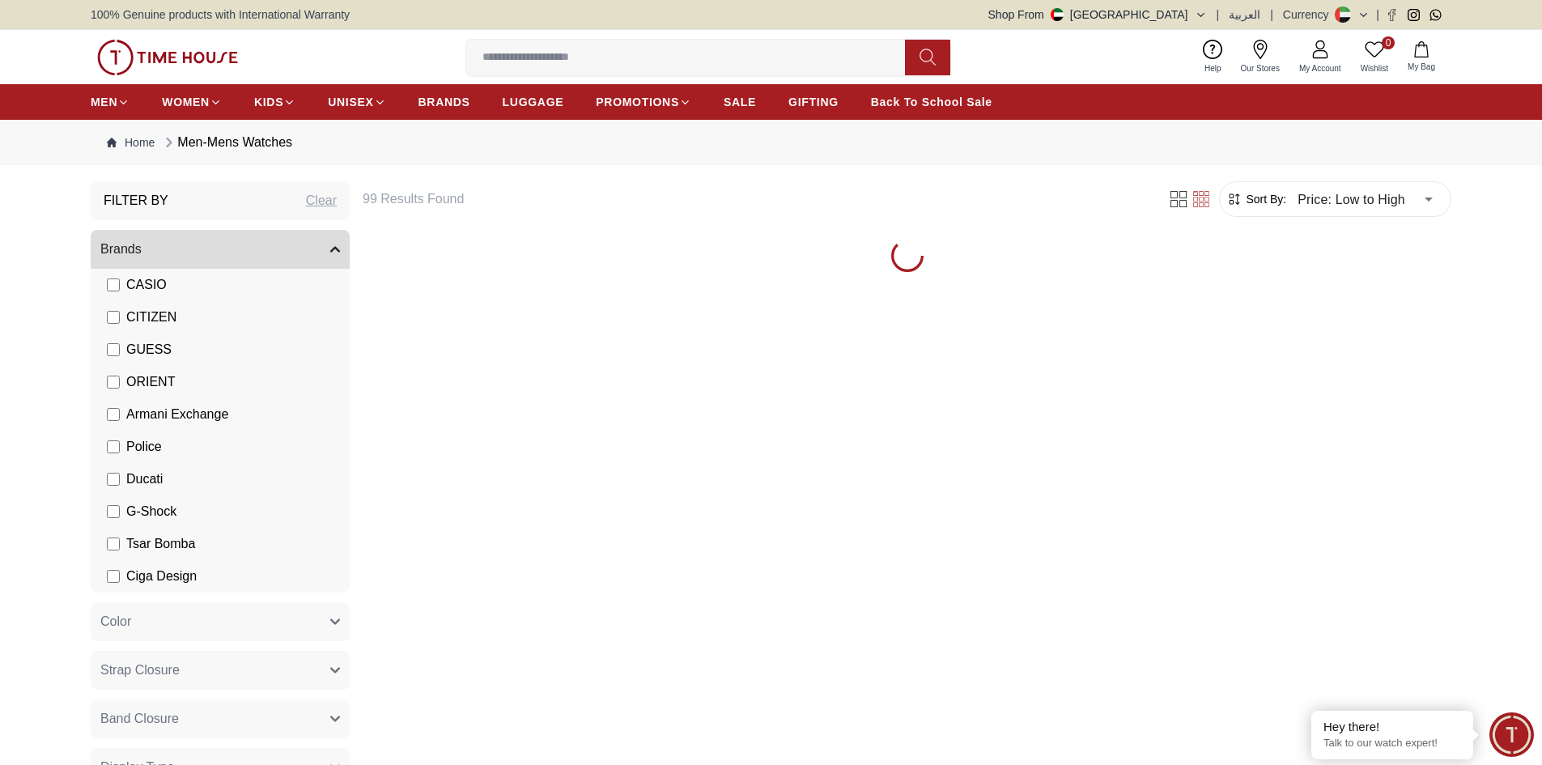
click at [150, 514] on span "G-Shock" at bounding box center [151, 511] width 50 height 19
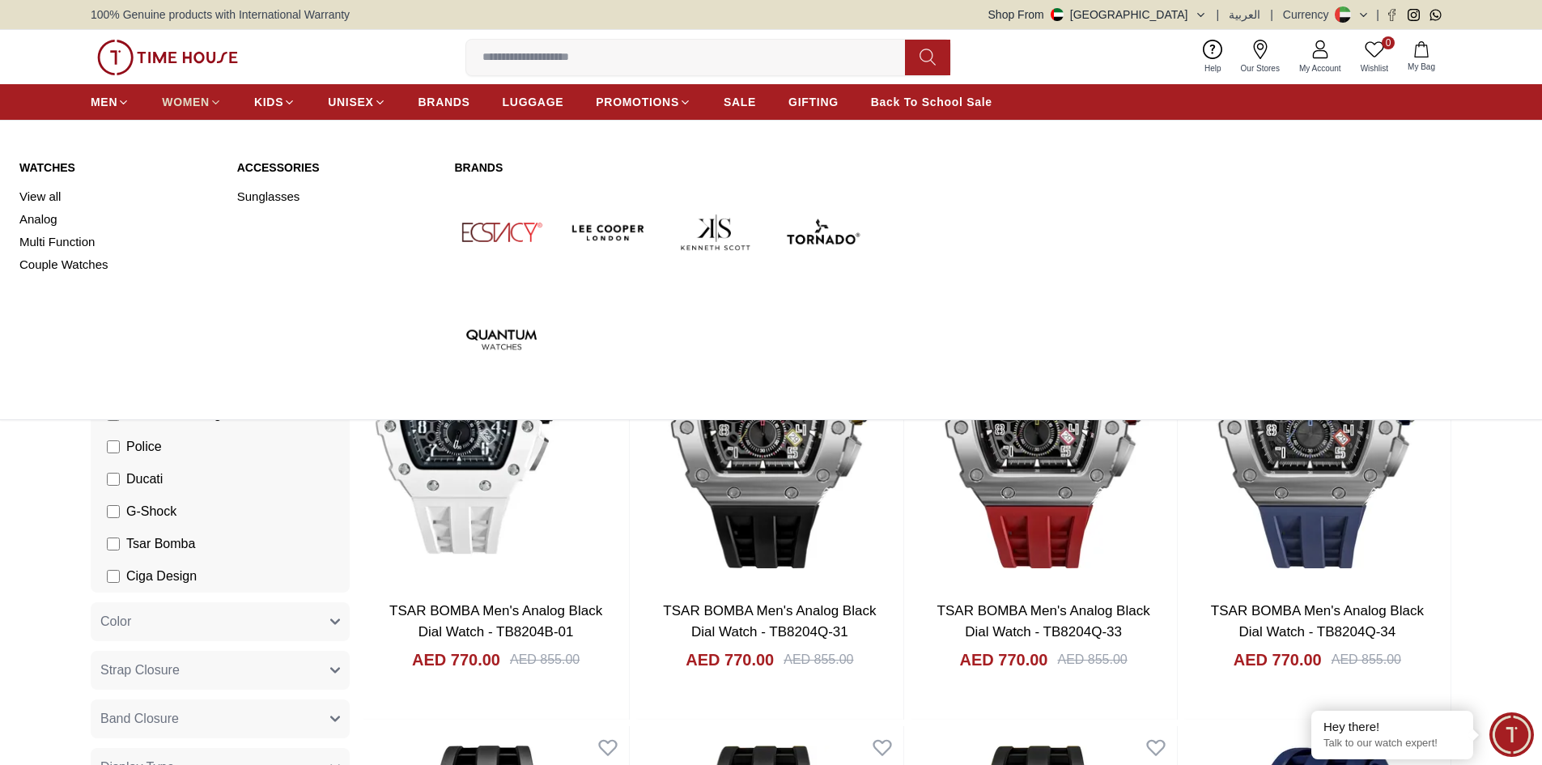
click at [213, 104] on icon at bounding box center [216, 102] width 12 height 12
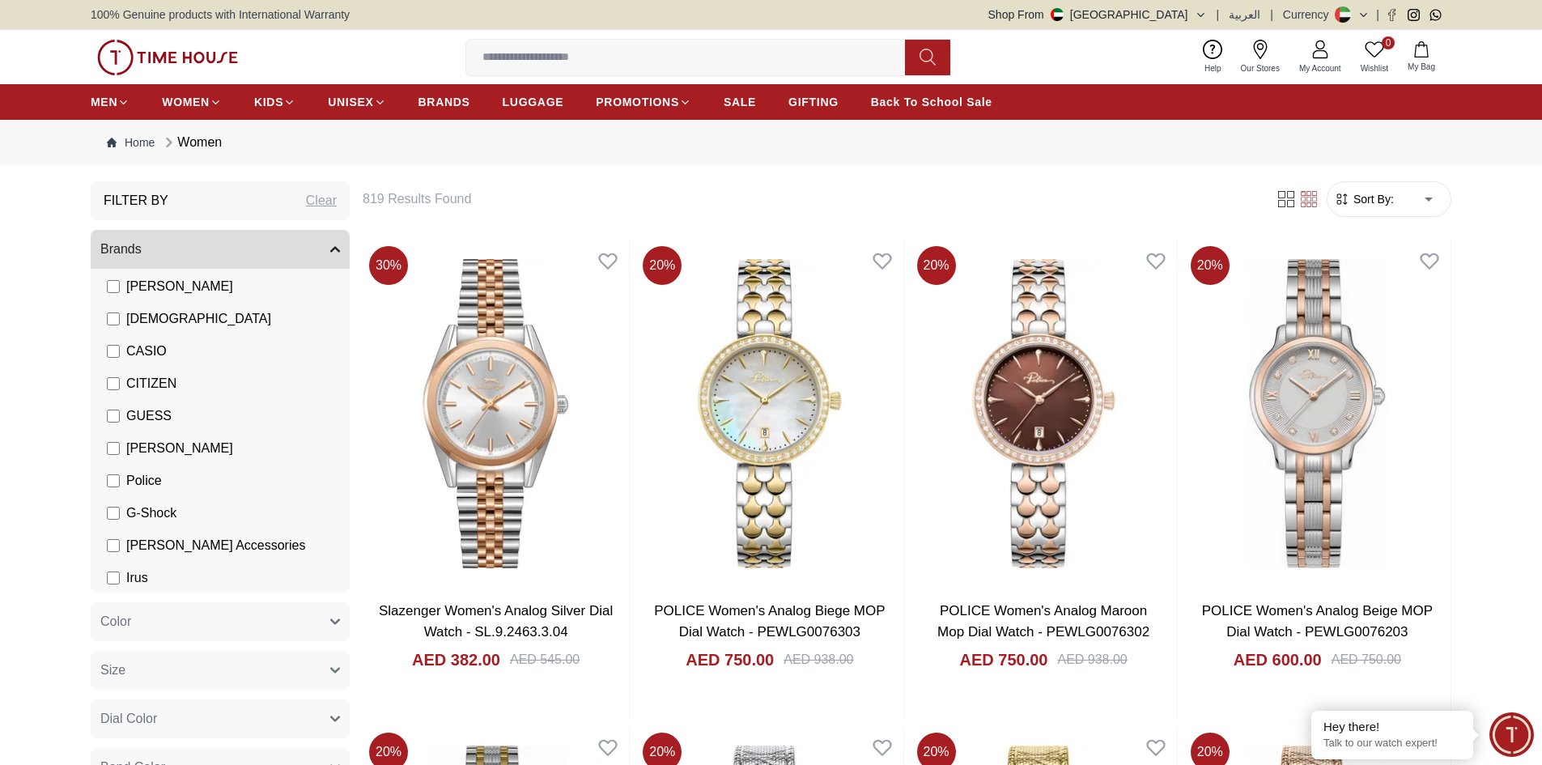
scroll to position [251, 0]
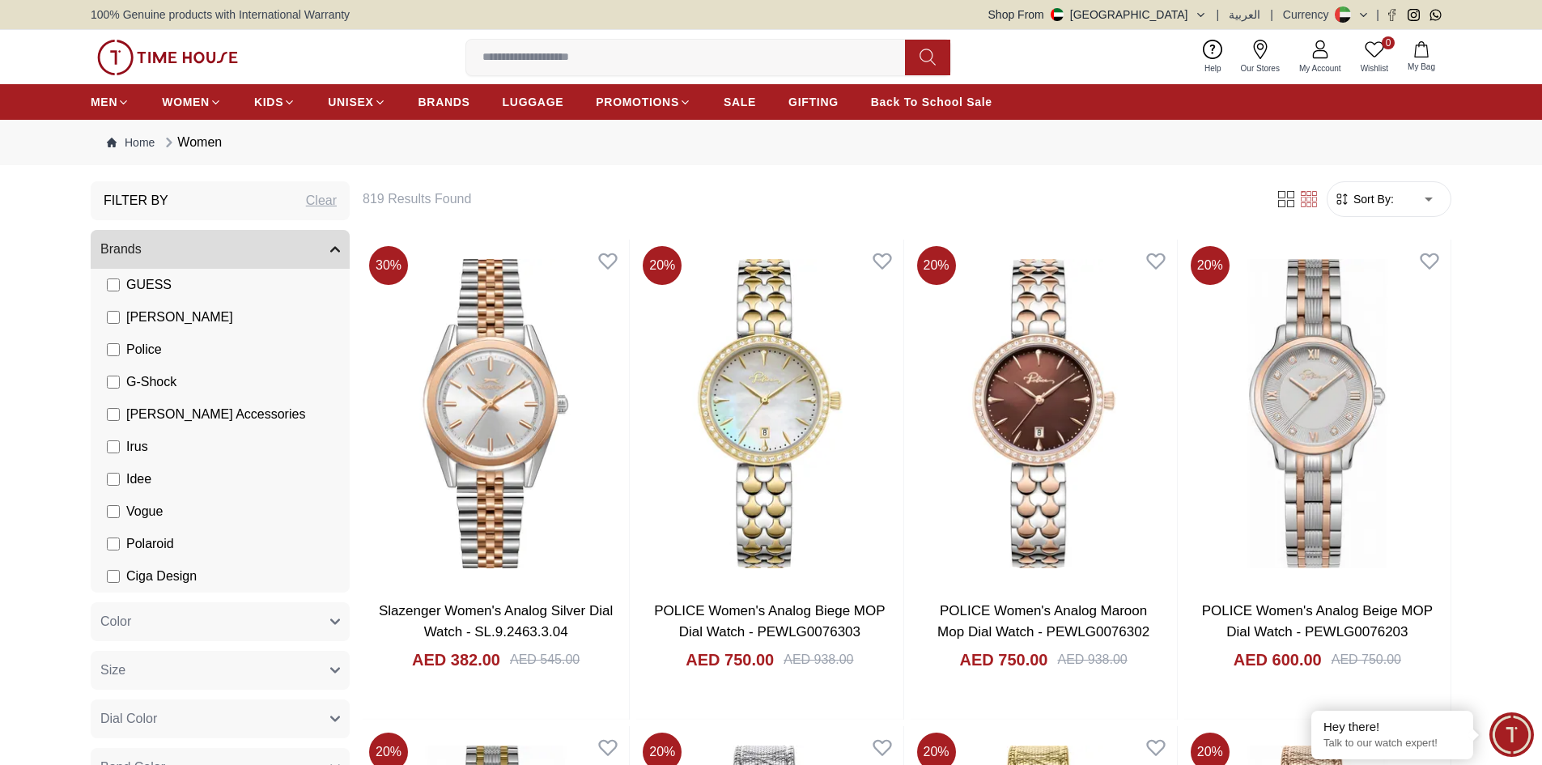
click at [163, 427] on li "[PERSON_NAME] Accessories" at bounding box center [223, 414] width 253 height 32
click at [164, 422] on span "[PERSON_NAME] Accessories" at bounding box center [215, 414] width 179 height 19
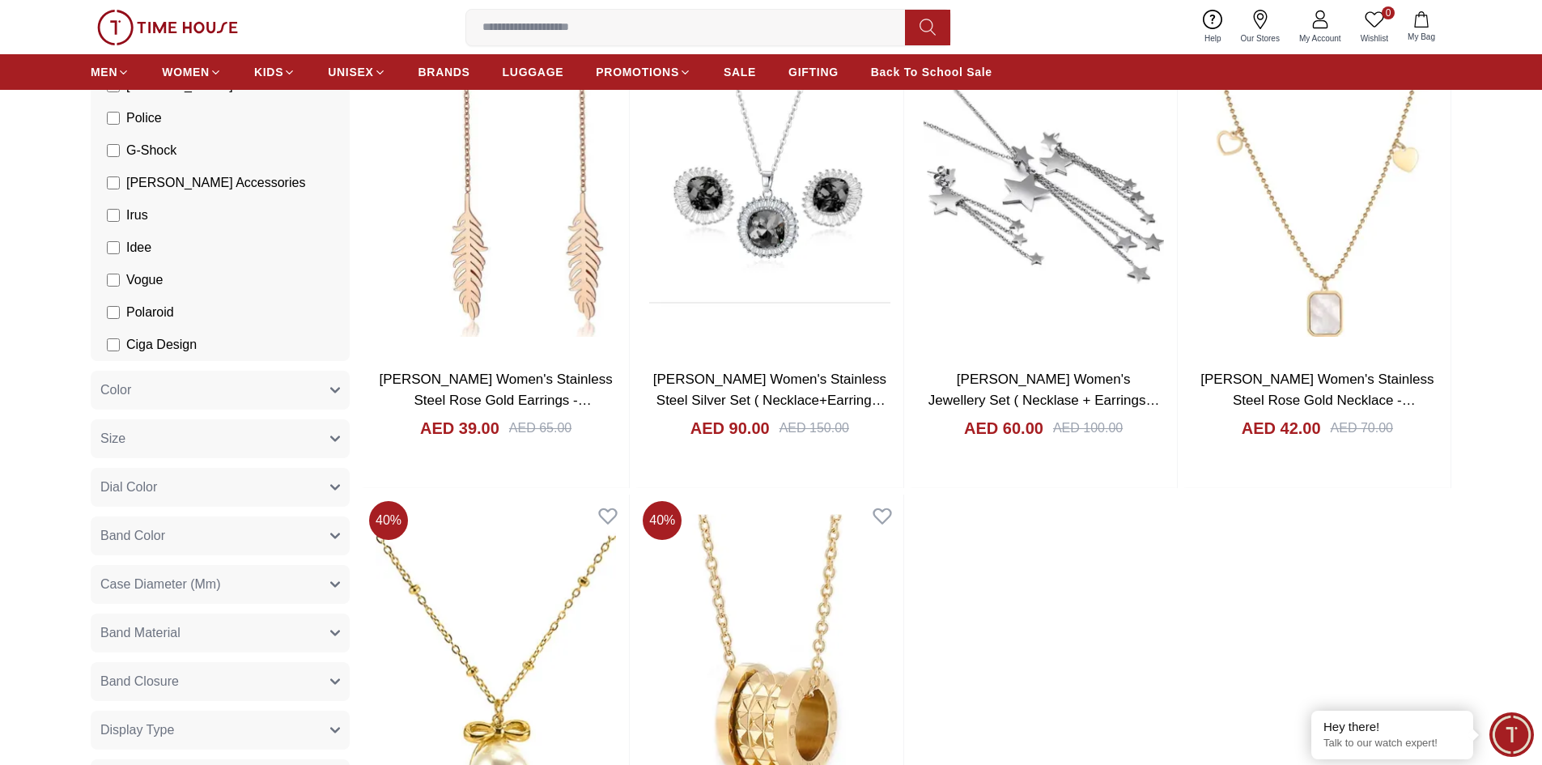
scroll to position [81, 0]
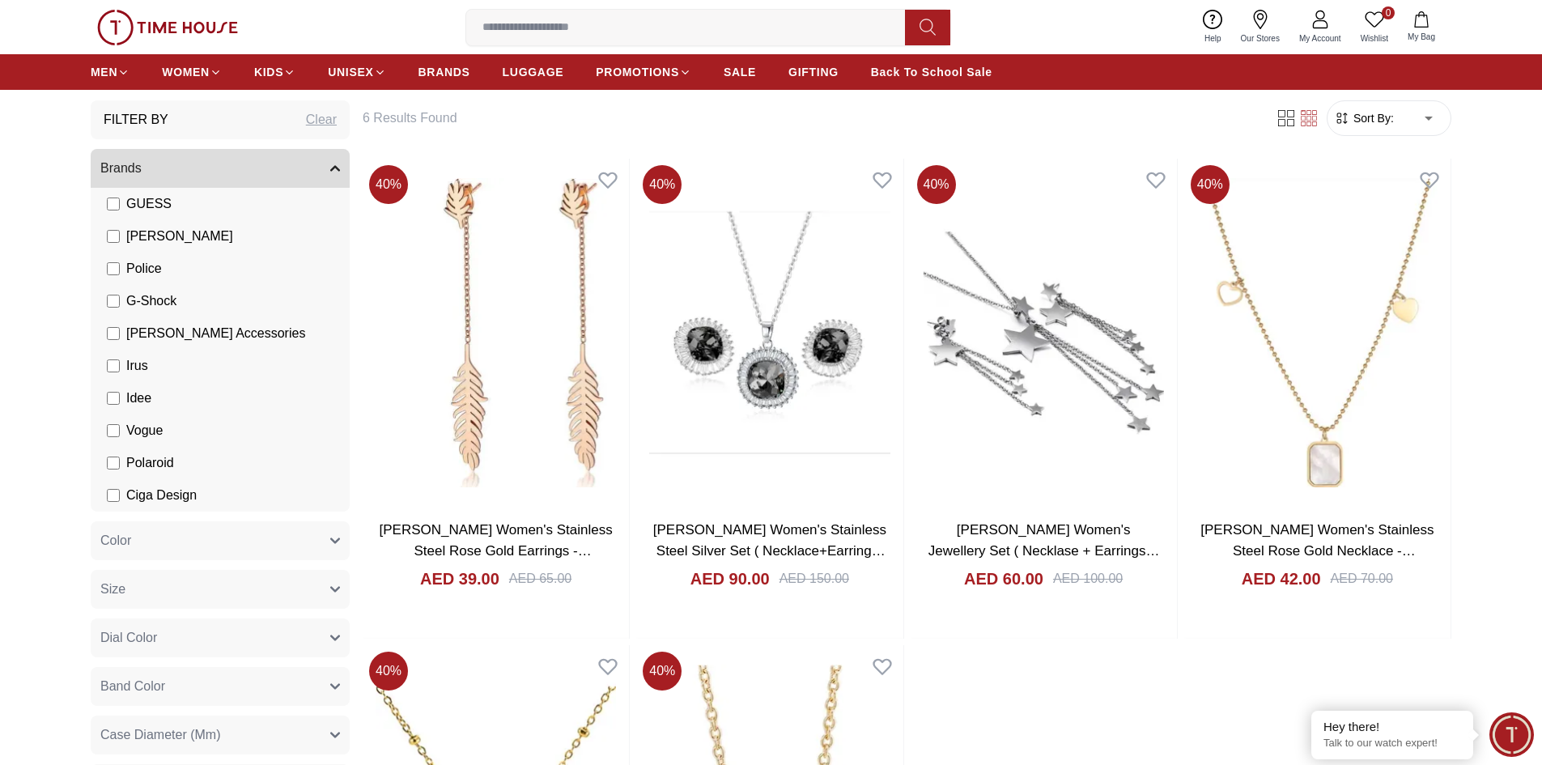
click at [162, 336] on span "[PERSON_NAME] Accessories" at bounding box center [215, 333] width 179 height 19
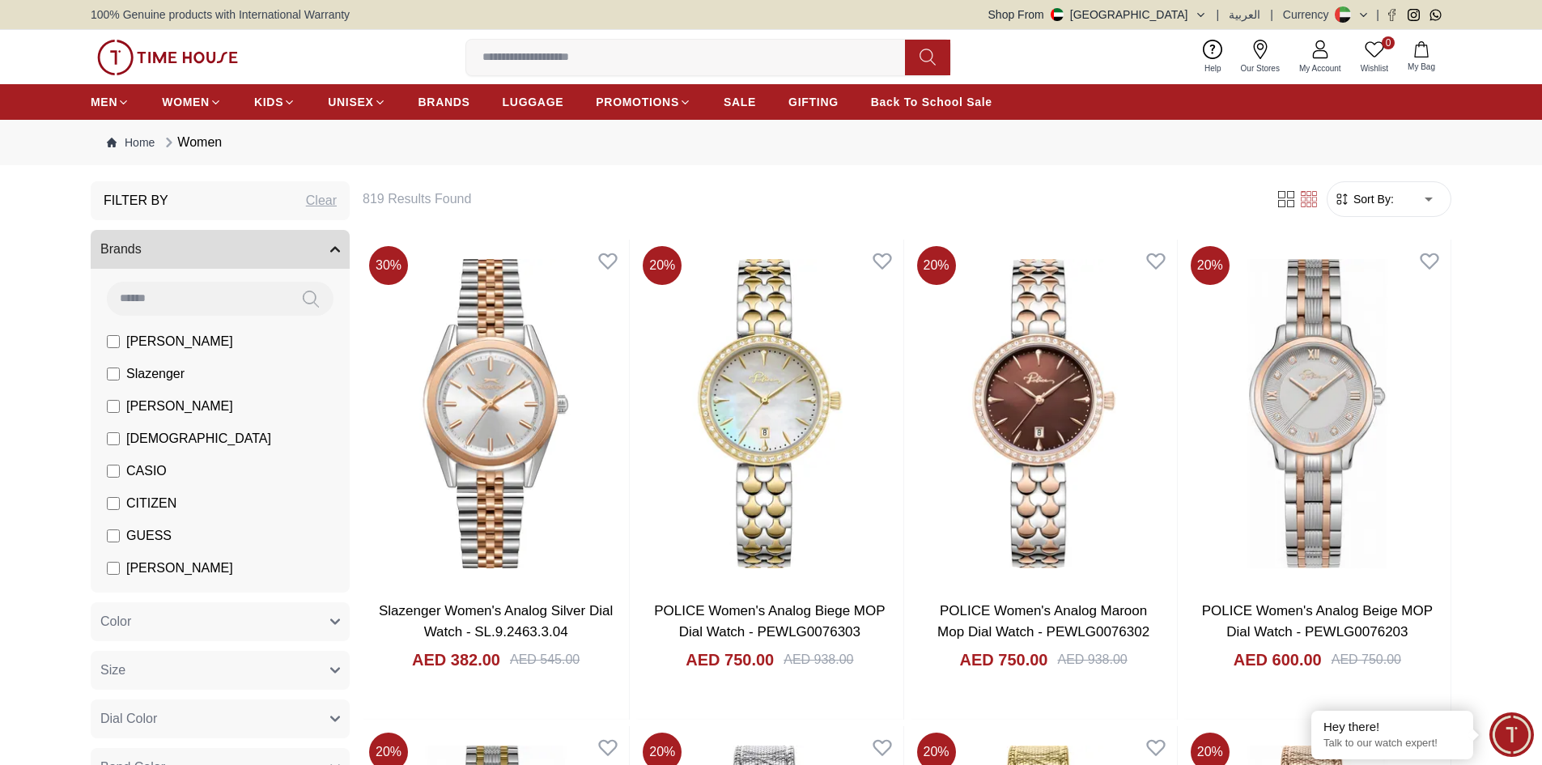
click at [176, 351] on li "[PERSON_NAME]" at bounding box center [223, 341] width 253 height 32
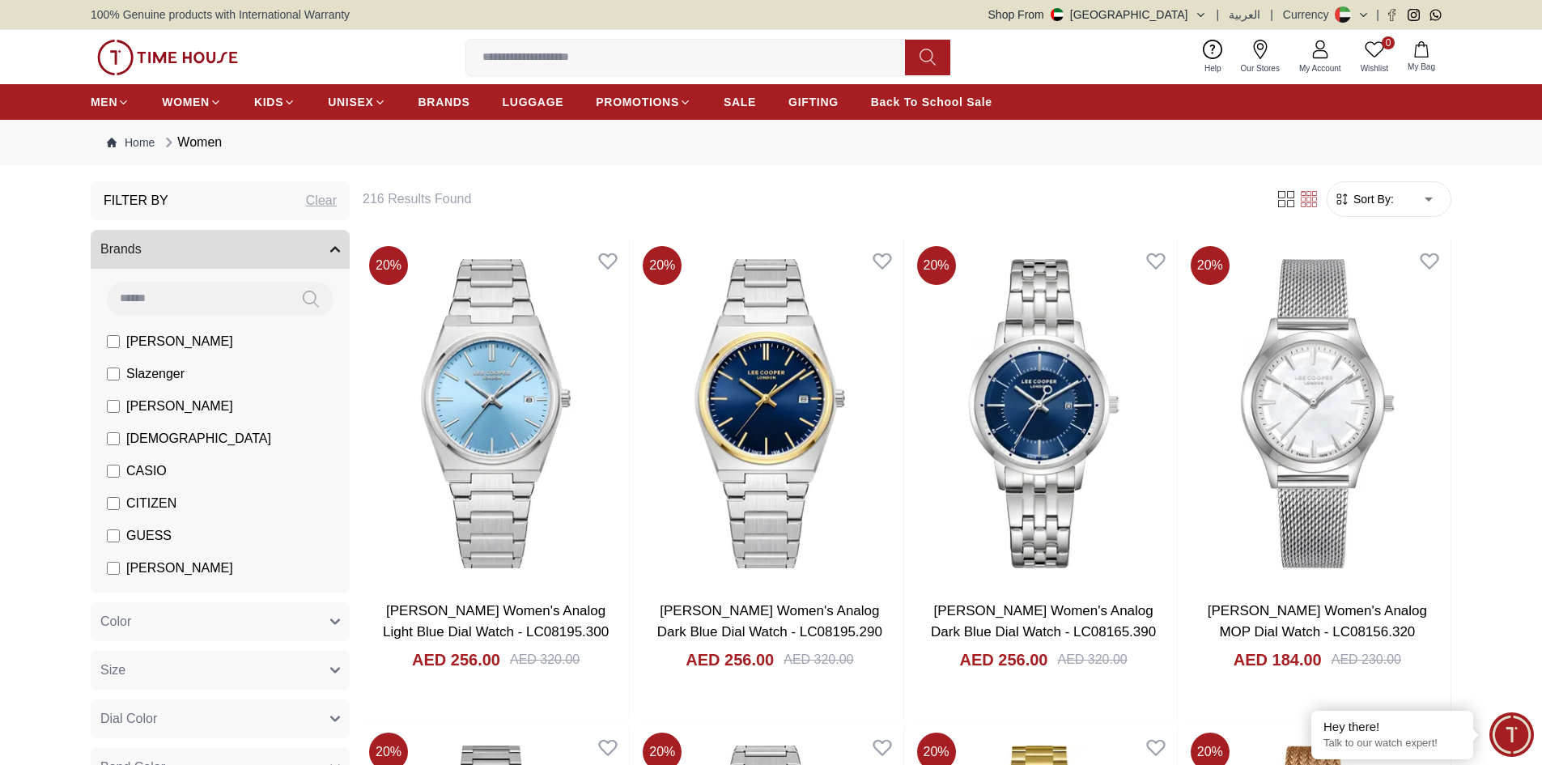
click at [134, 375] on span "Slazenger" at bounding box center [155, 373] width 58 height 19
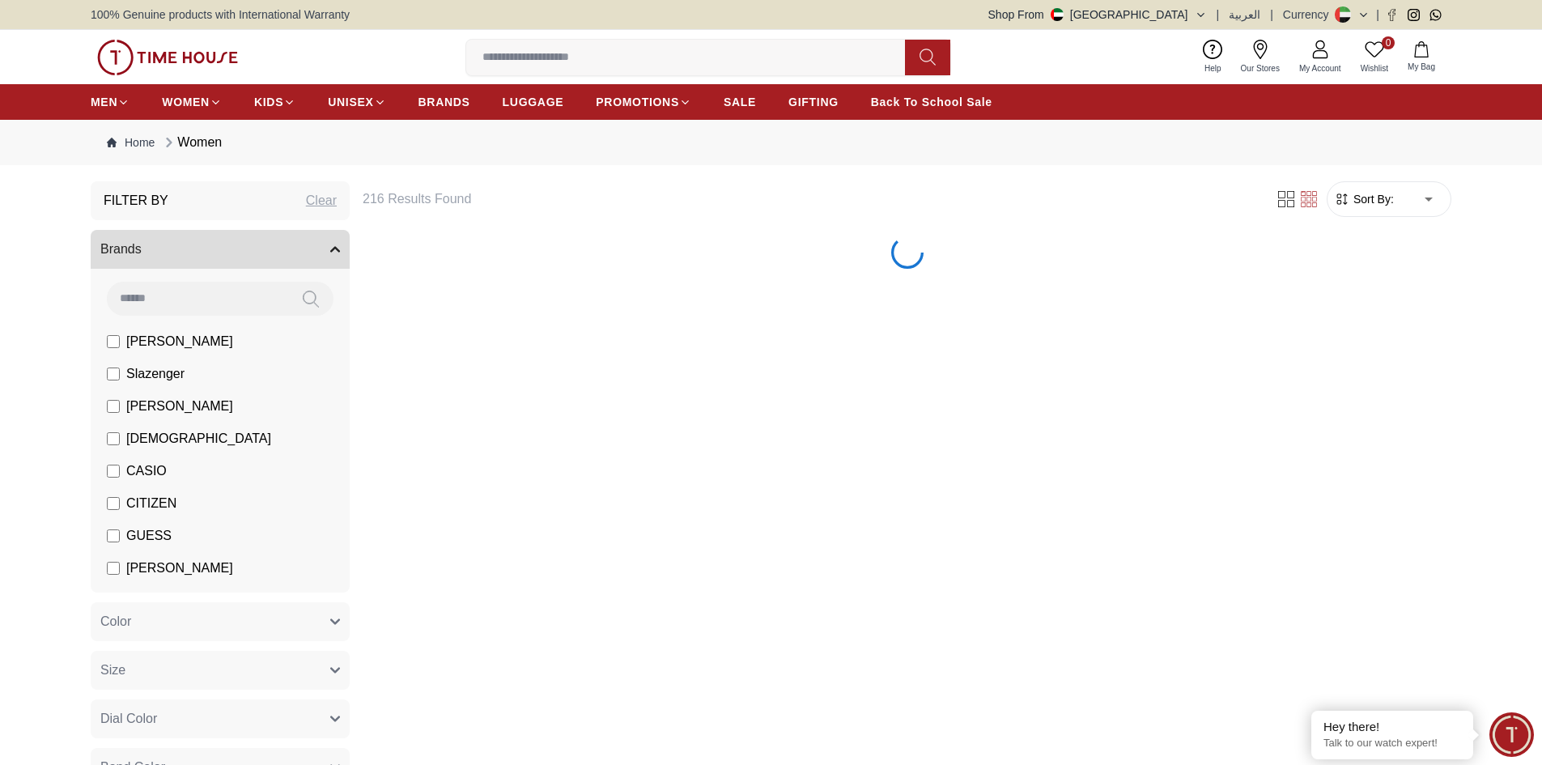
click at [135, 352] on li "[PERSON_NAME]" at bounding box center [223, 341] width 253 height 32
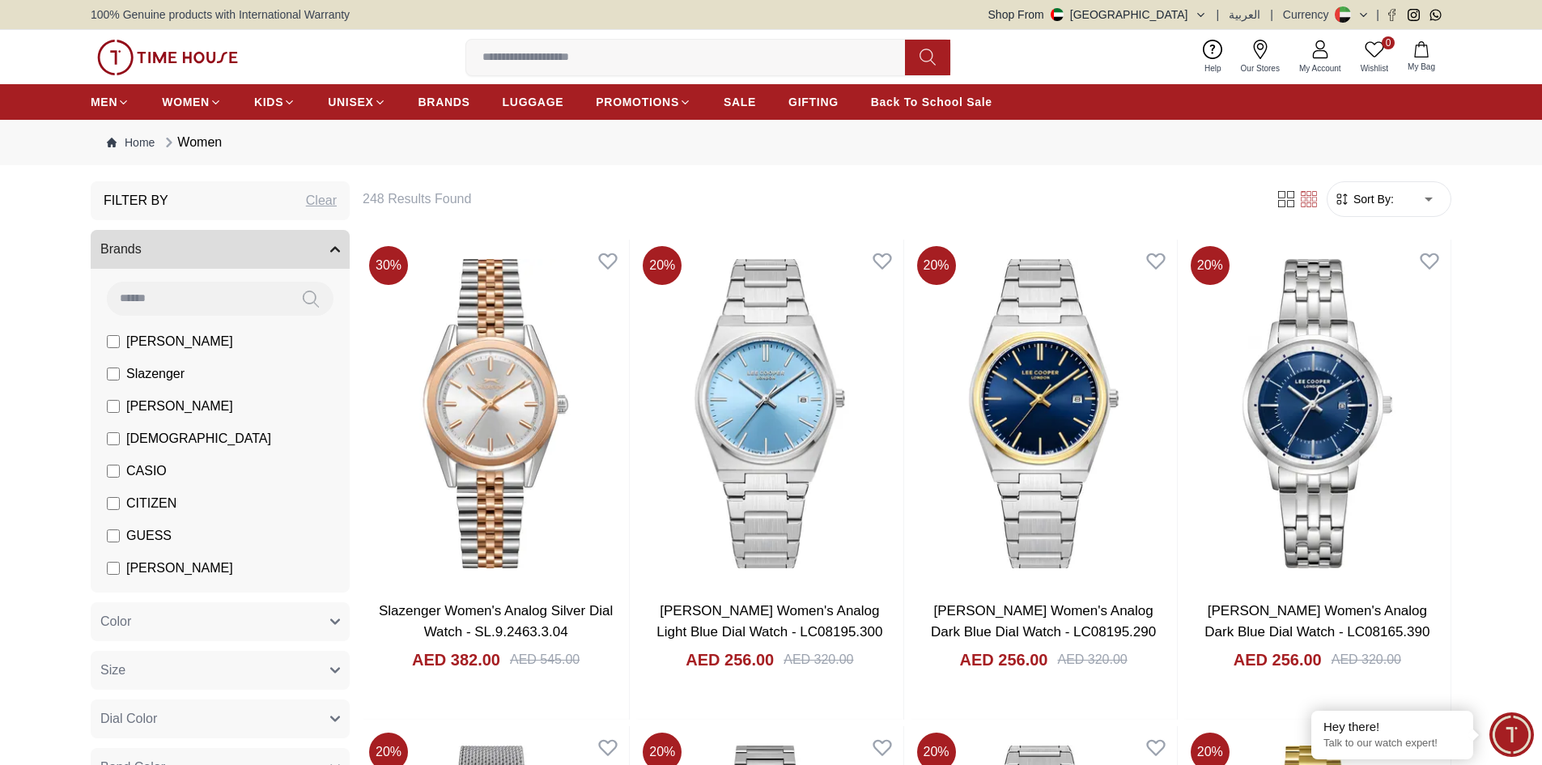
click at [111, 348] on label "[PERSON_NAME]" at bounding box center [170, 341] width 126 height 19
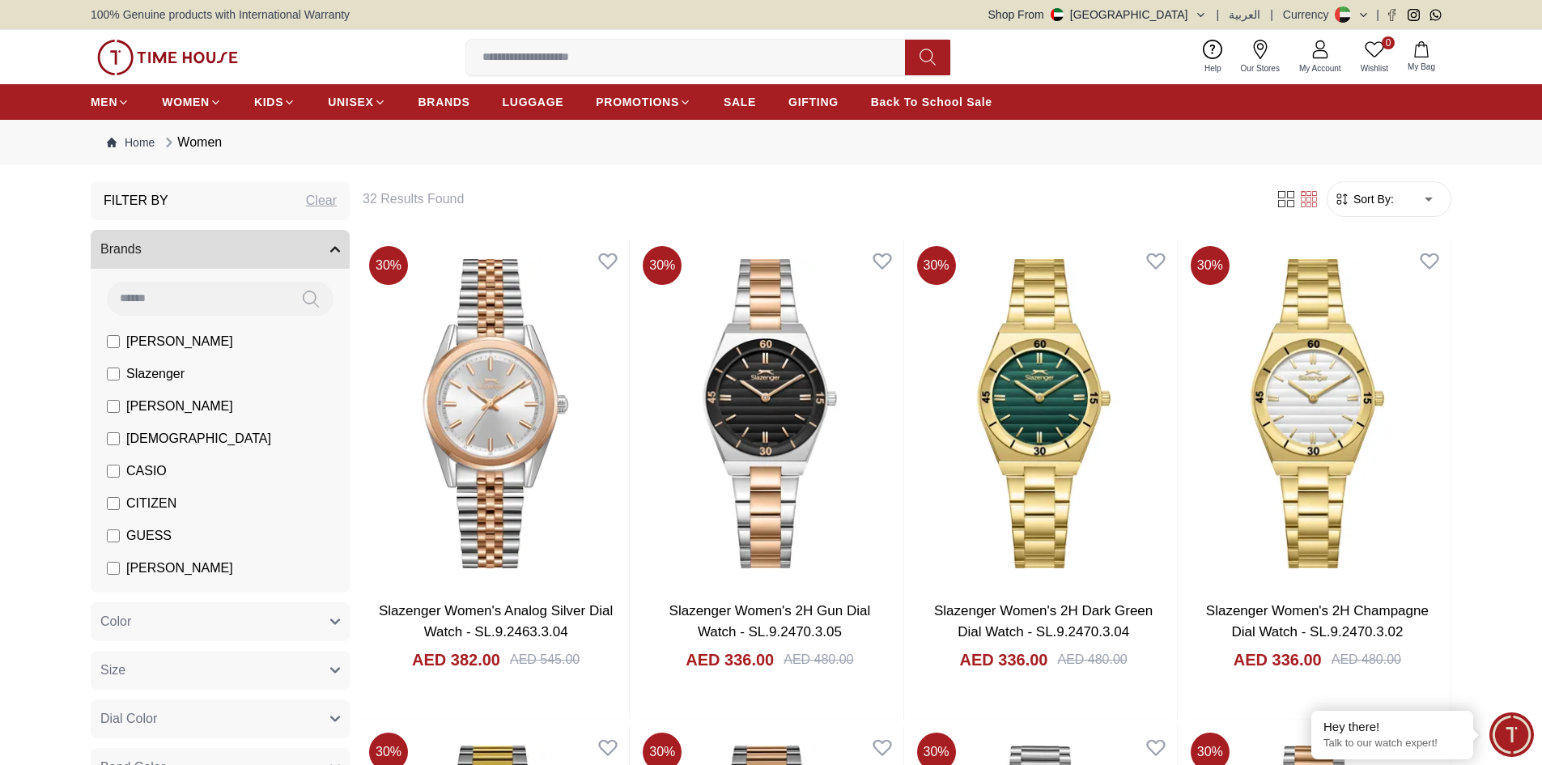
click at [1390, 197] on span "Sort By:" at bounding box center [1372, 199] width 44 height 16
click at [1373, 205] on span "Sort By:" at bounding box center [1372, 199] width 44 height 16
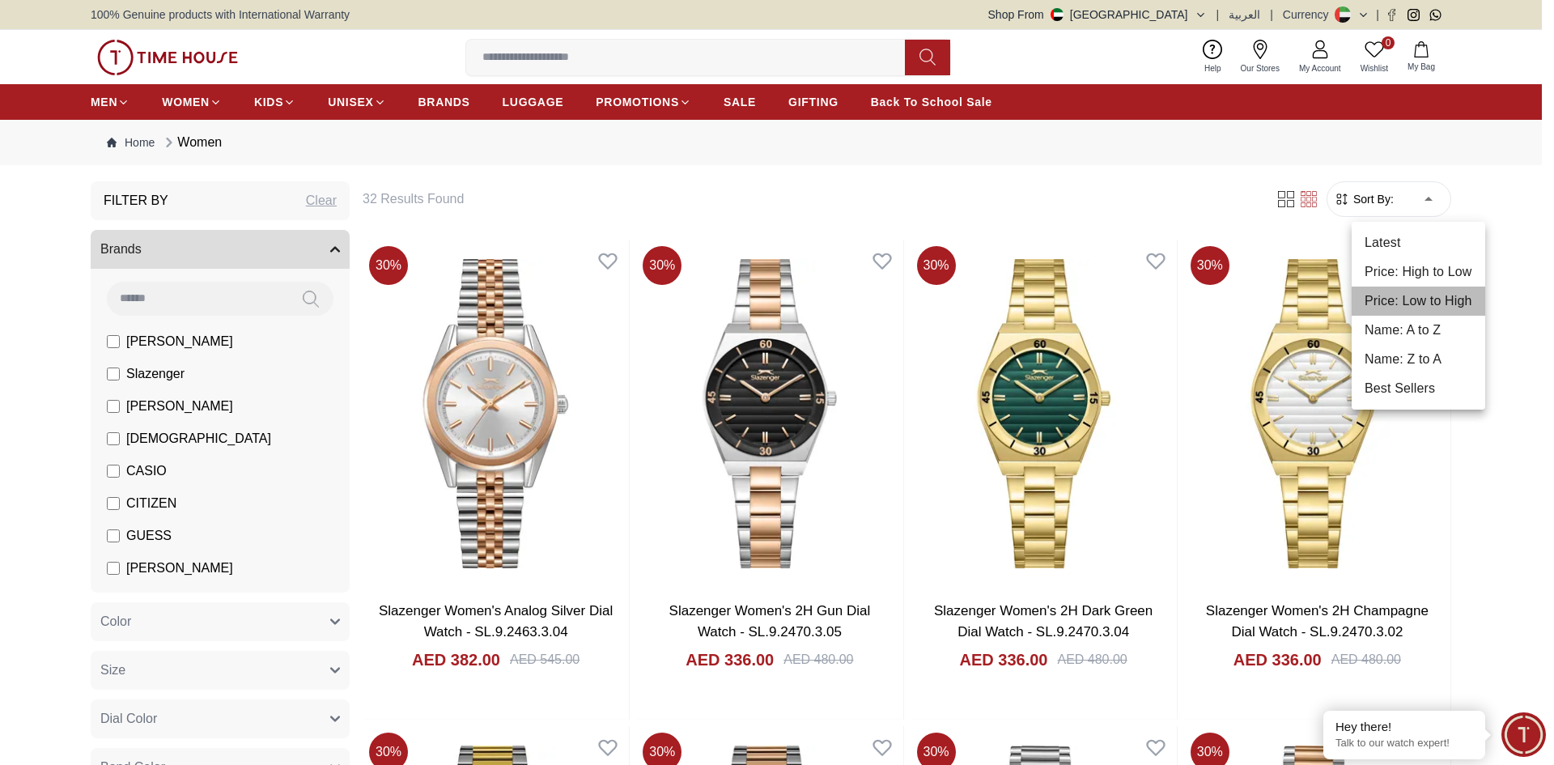
click at [1409, 300] on li "Price: Low to High" at bounding box center [1419, 301] width 134 height 29
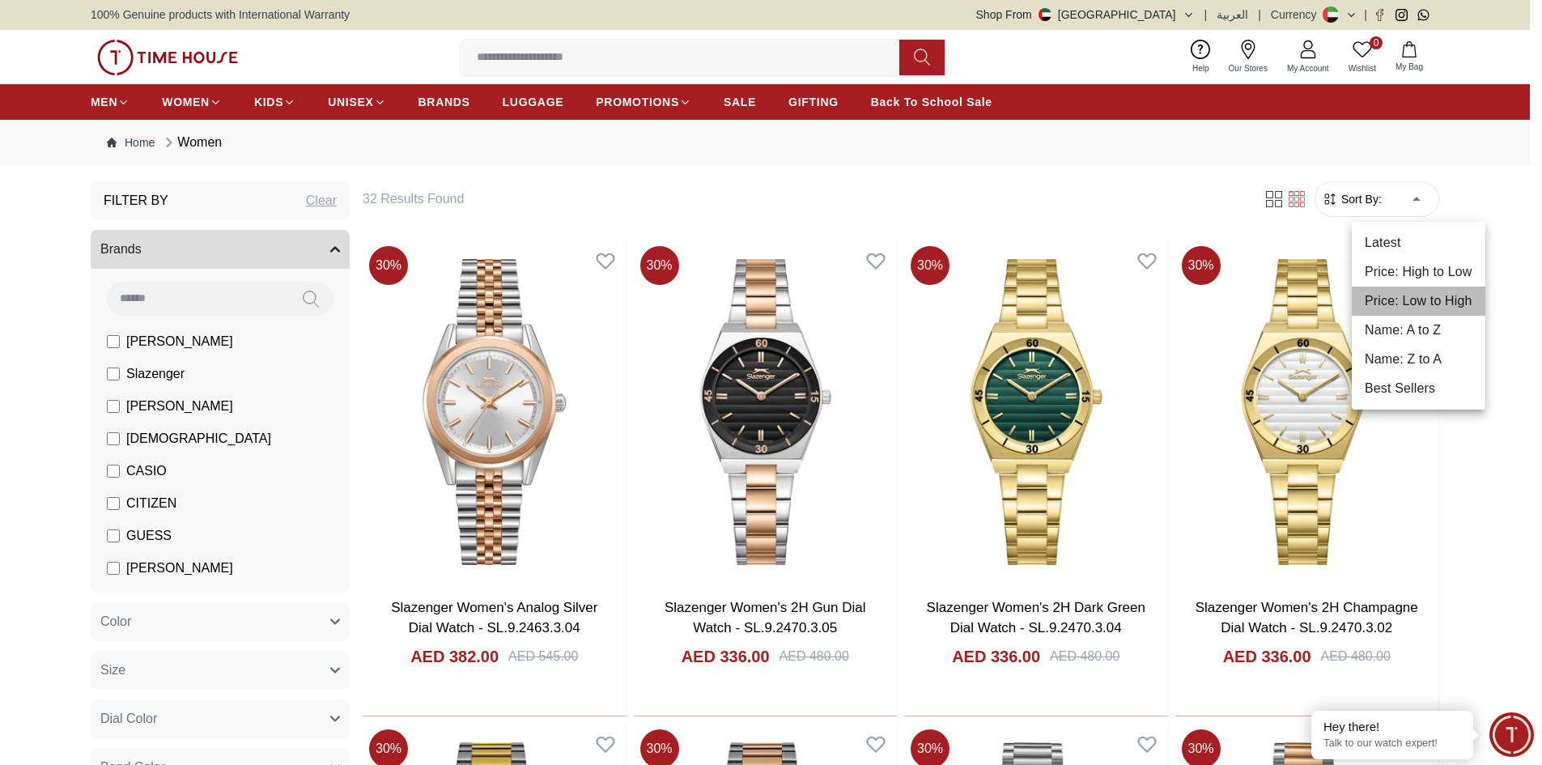
type input "*"
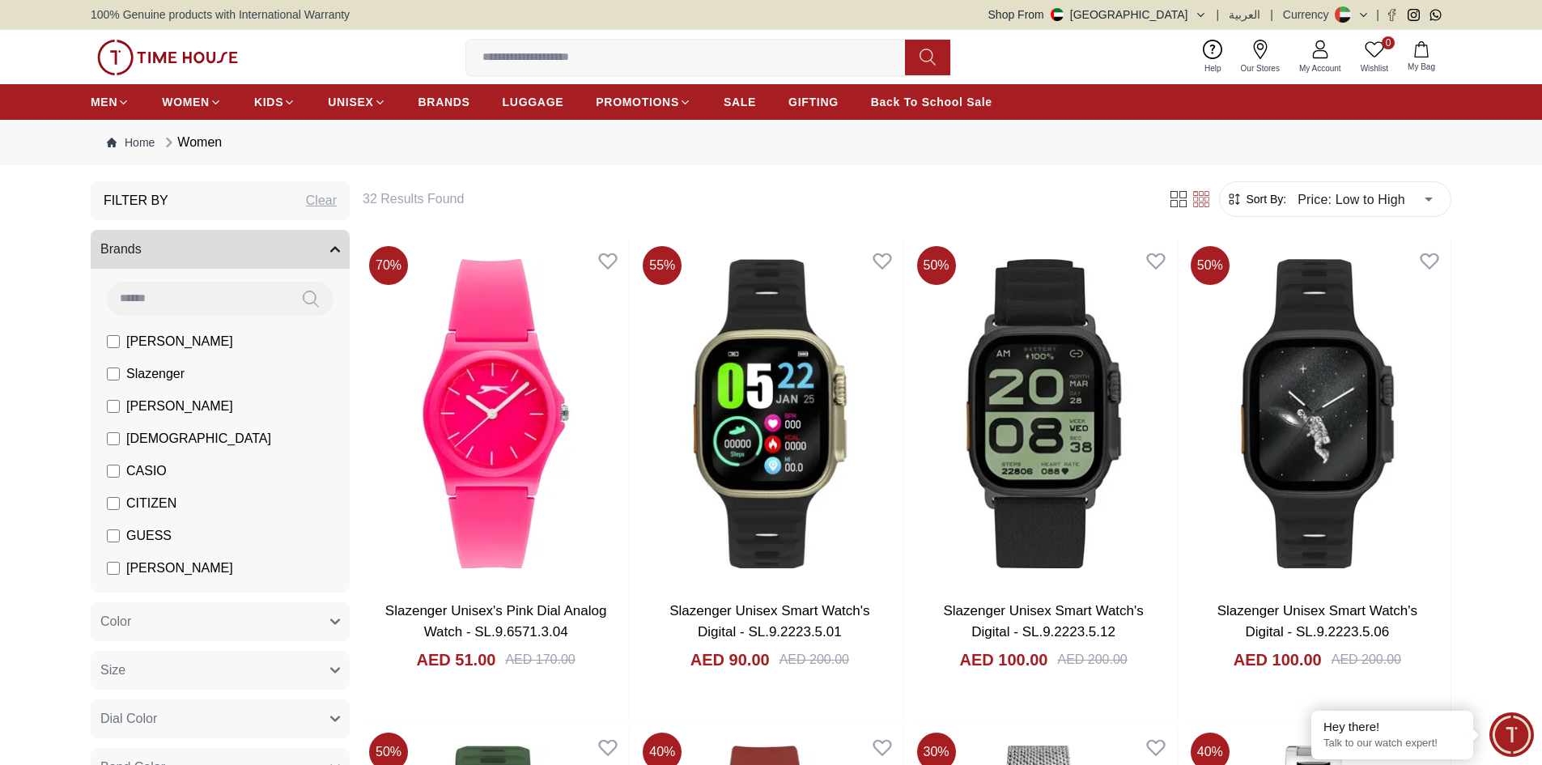
click at [148, 372] on span "Slazenger" at bounding box center [155, 373] width 58 height 19
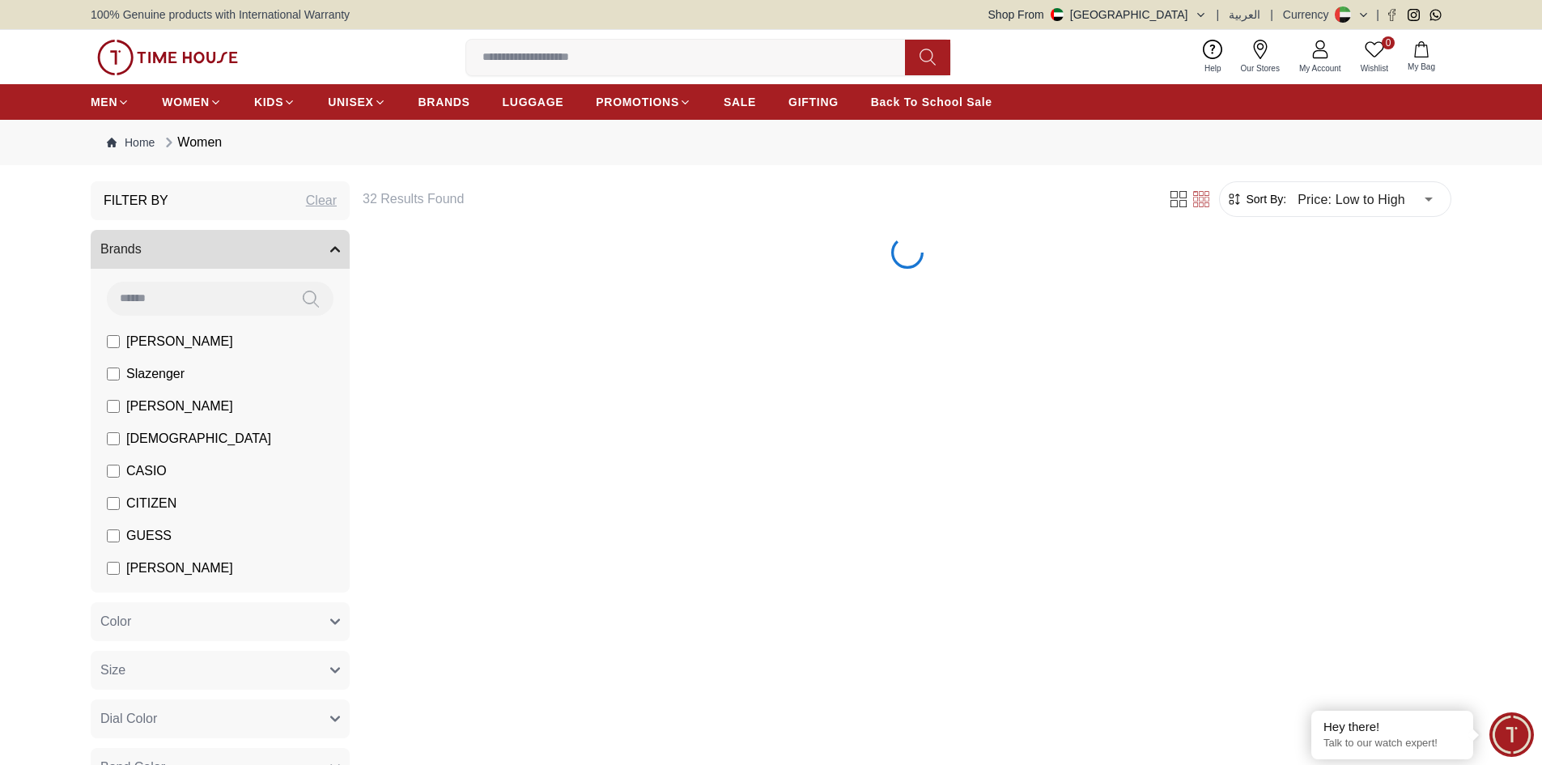
click at [139, 435] on span "[DEMOGRAPHIC_DATA]" at bounding box center [198, 438] width 145 height 19
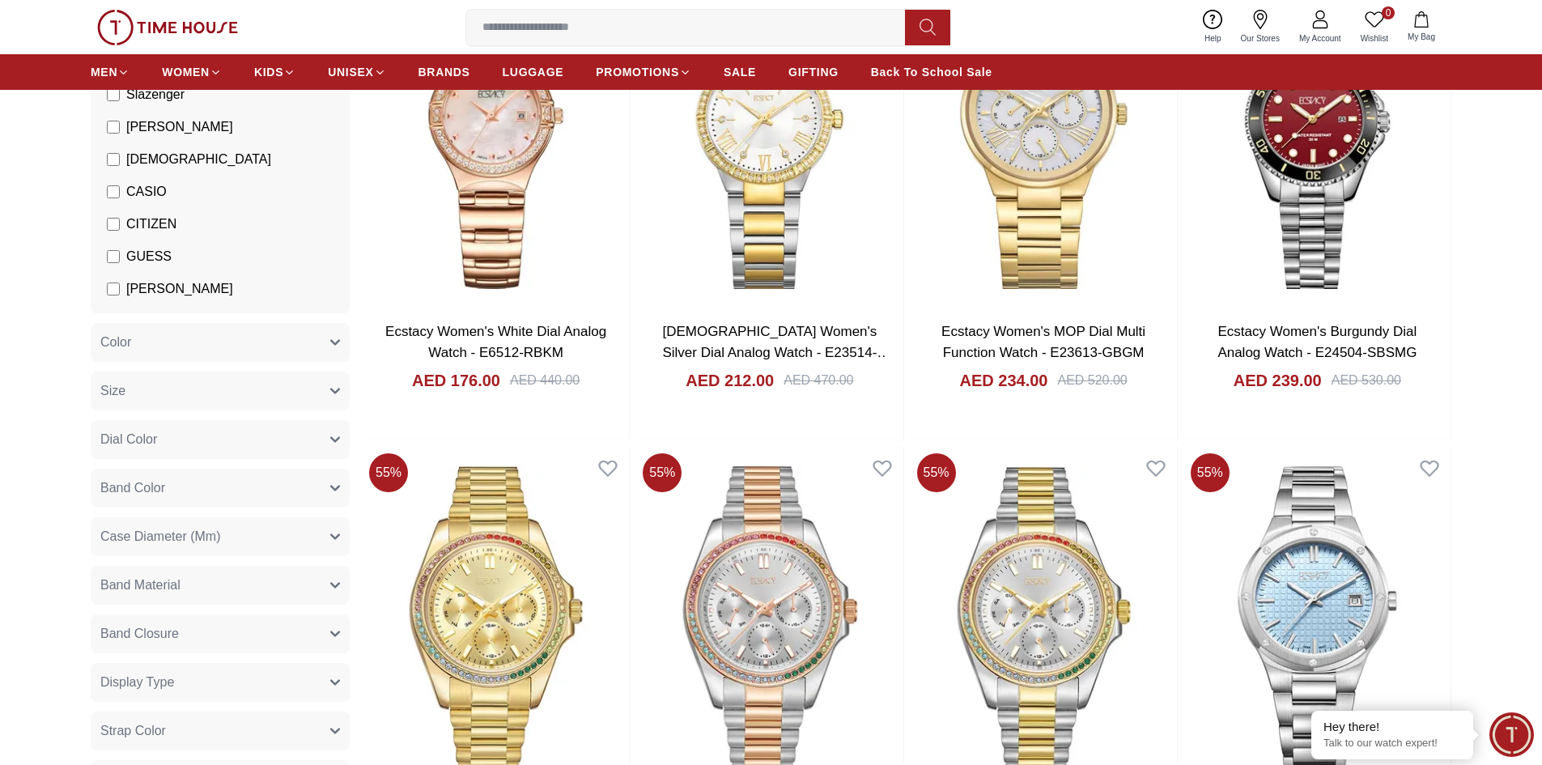
scroll to position [243, 0]
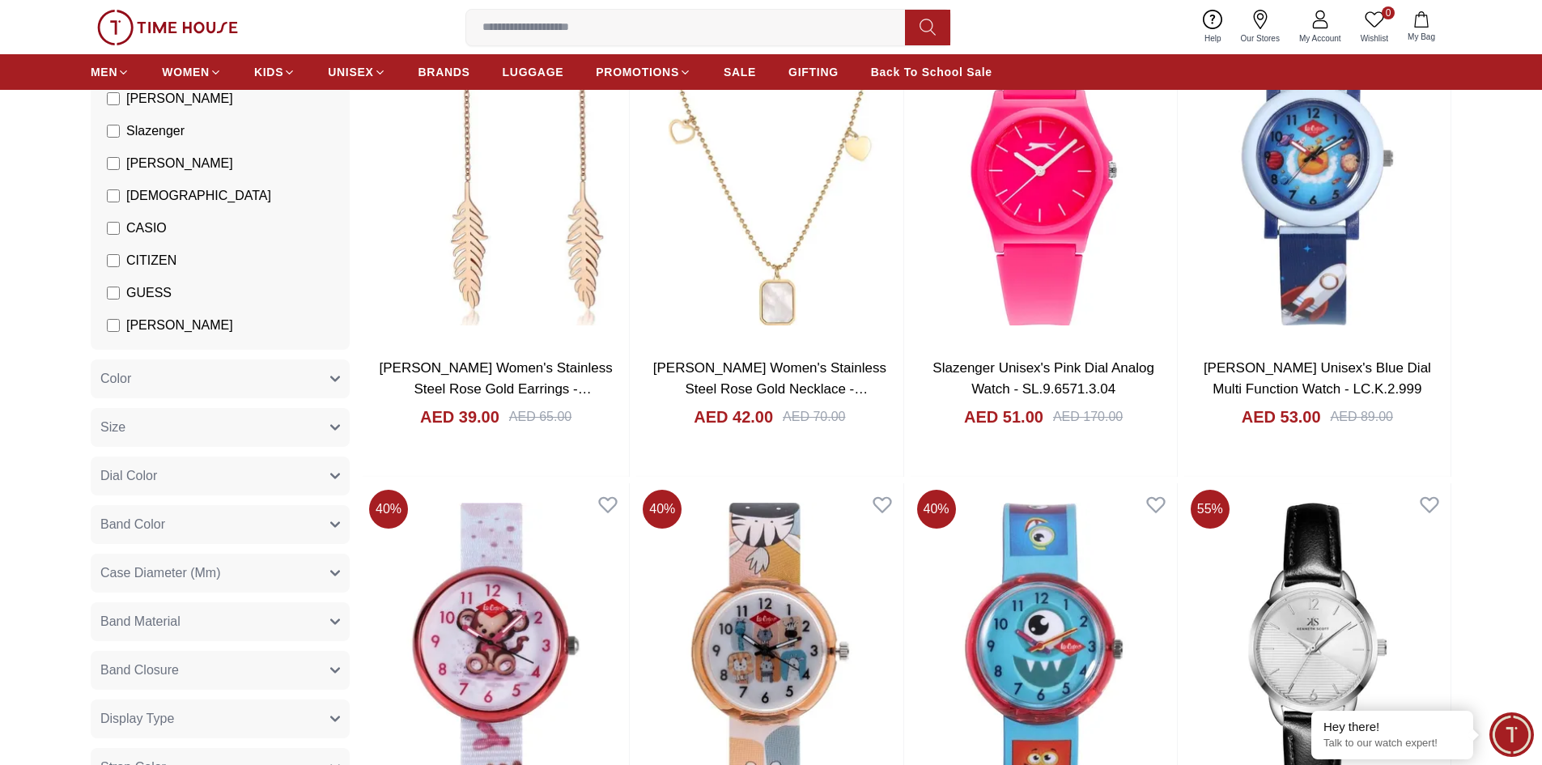
click at [124, 237] on label "CASIO" at bounding box center [137, 228] width 60 height 19
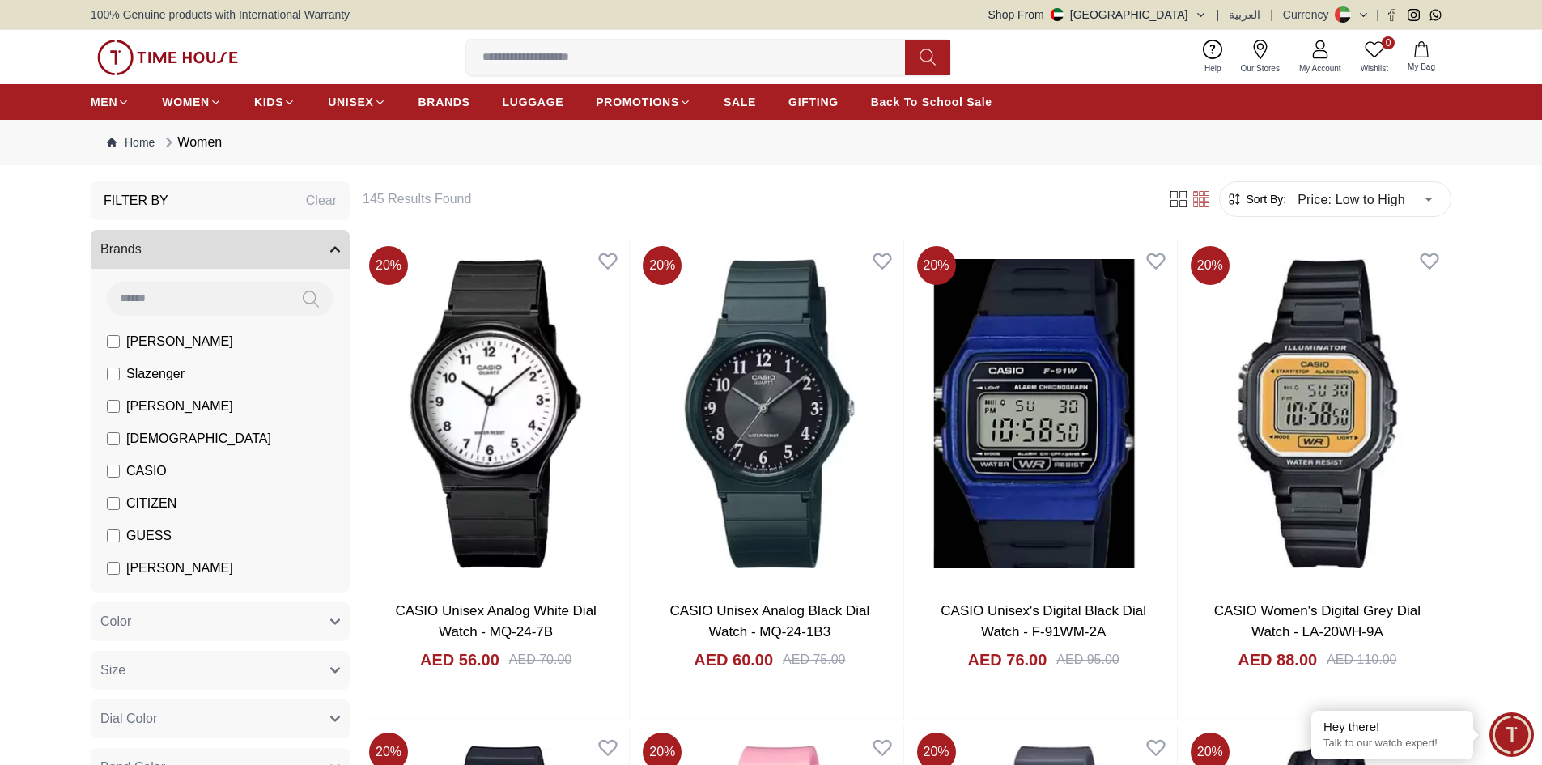
click at [152, 471] on span "CASIO" at bounding box center [146, 470] width 40 height 19
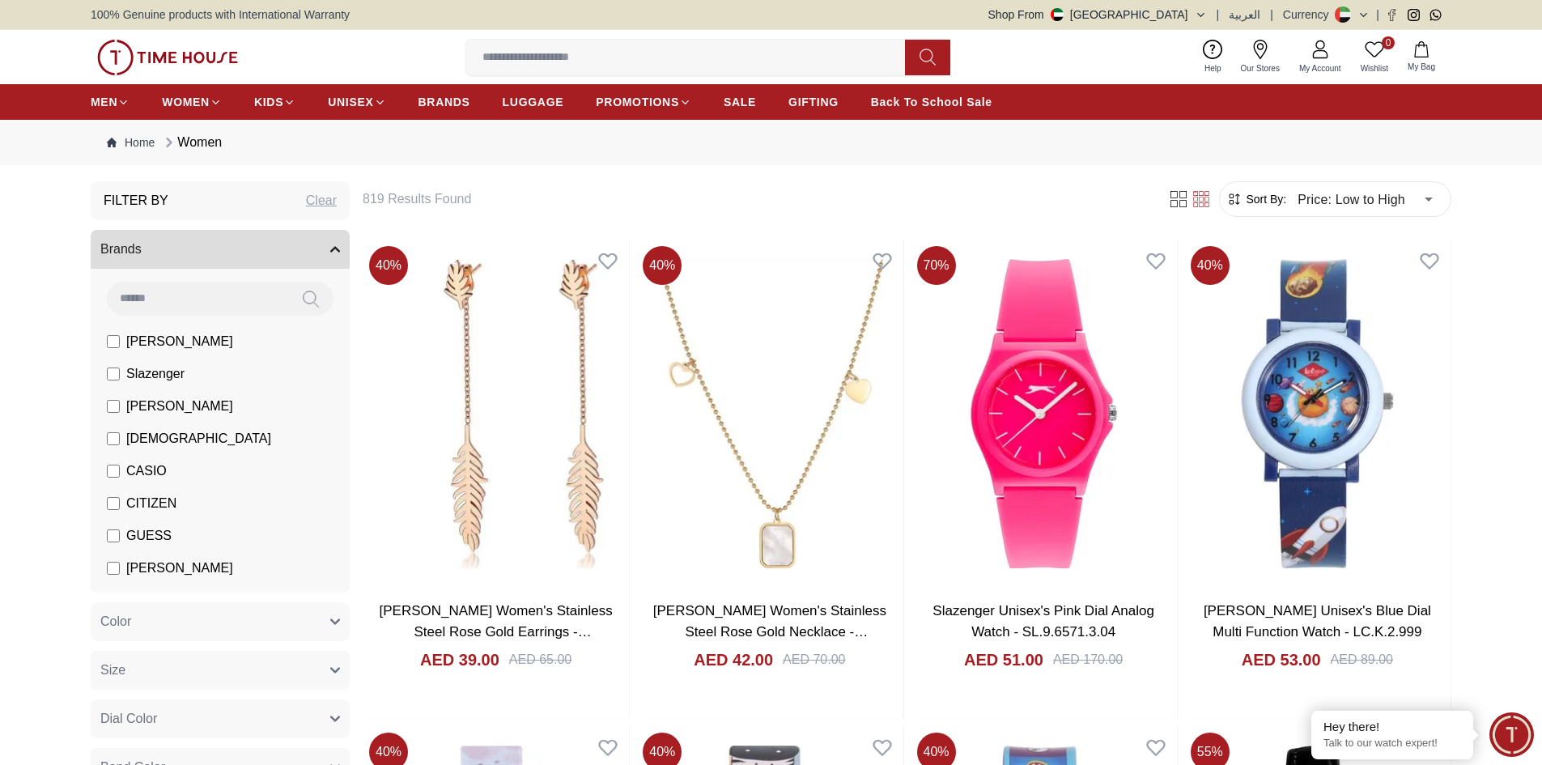
click at [138, 496] on span "CITIZEN" at bounding box center [151, 503] width 50 height 19
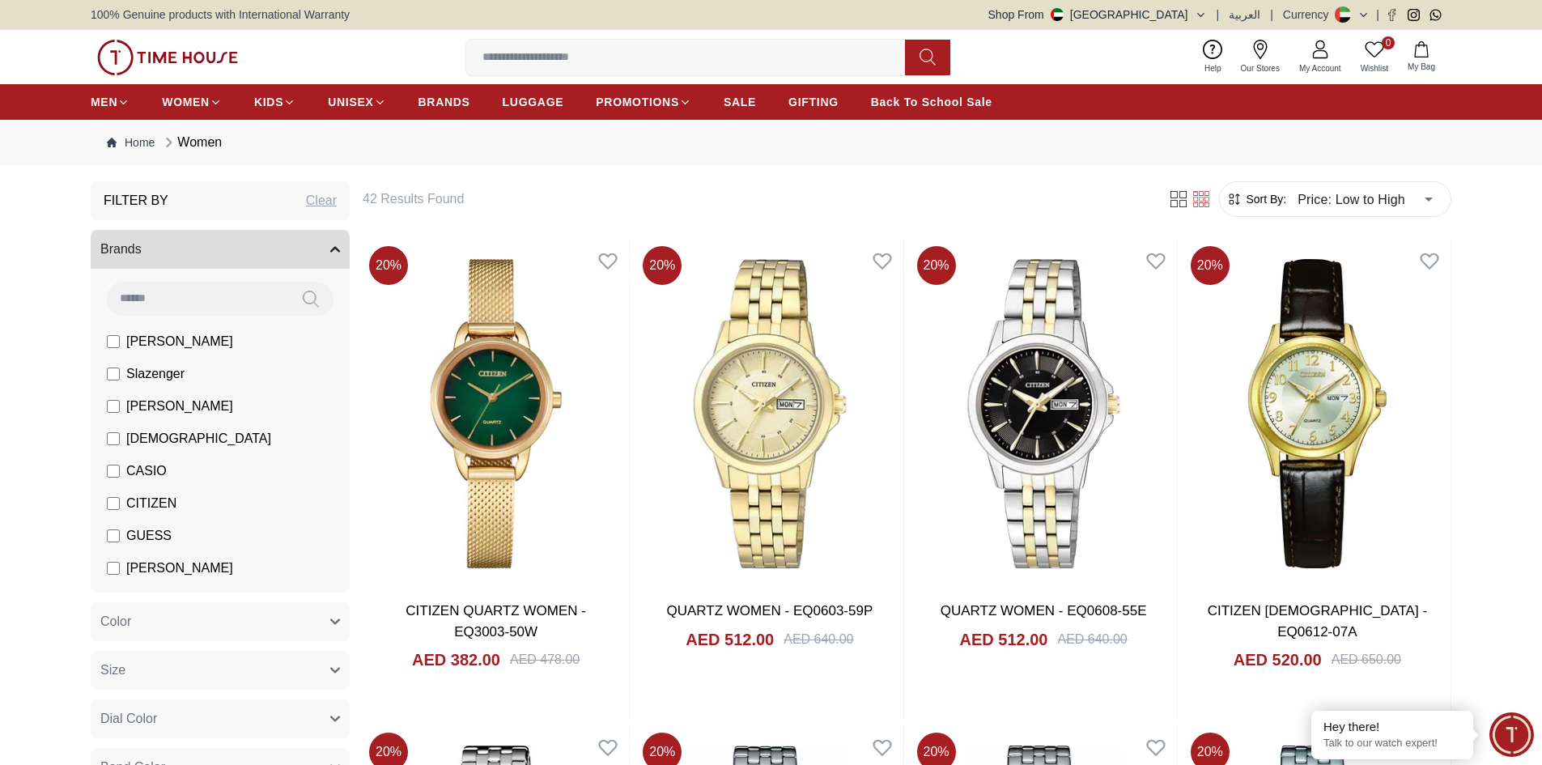
click at [145, 539] on span "GUESS" at bounding box center [148, 535] width 45 height 19
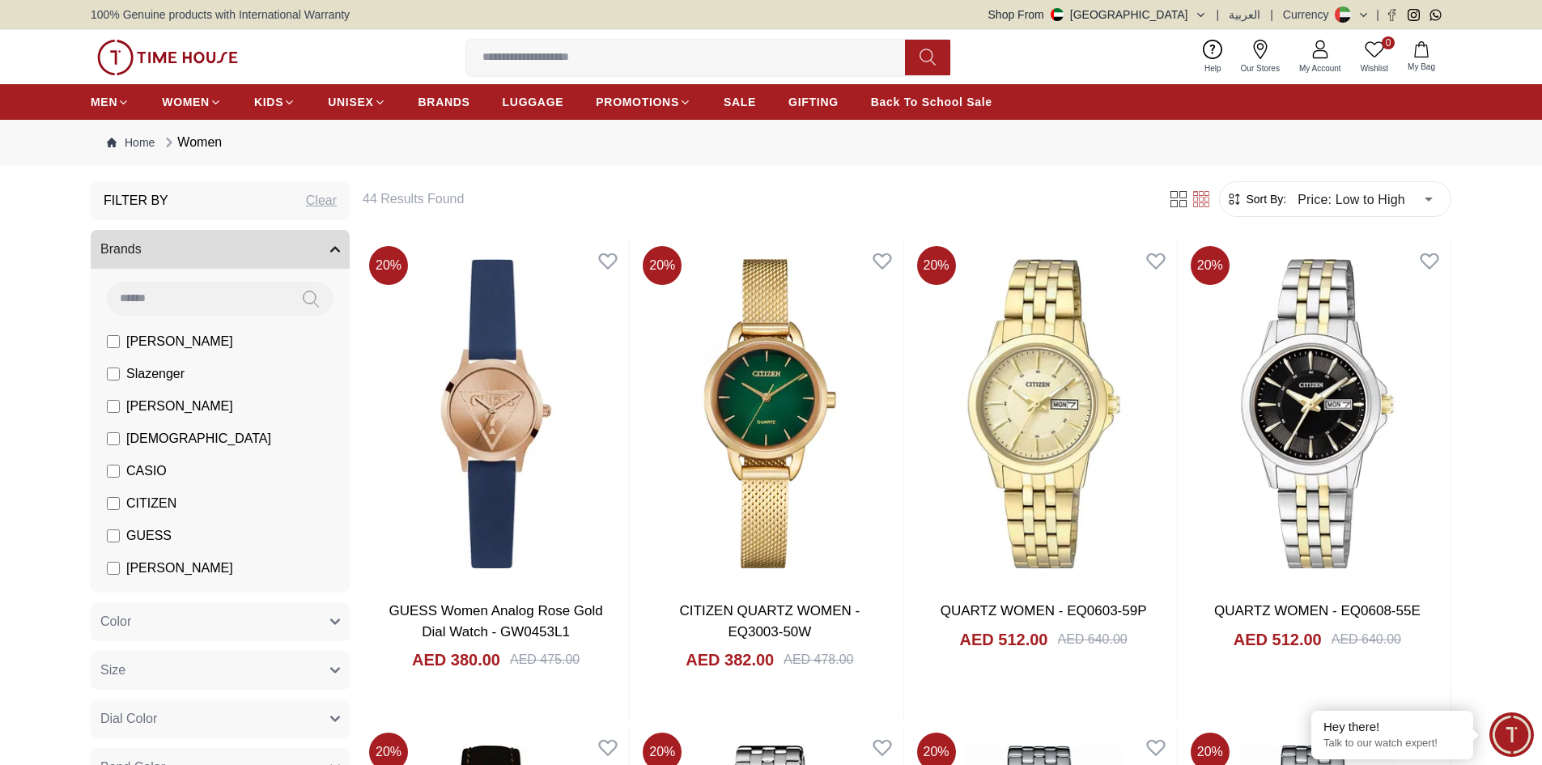
click at [150, 512] on span "CITIZEN" at bounding box center [151, 503] width 50 height 19
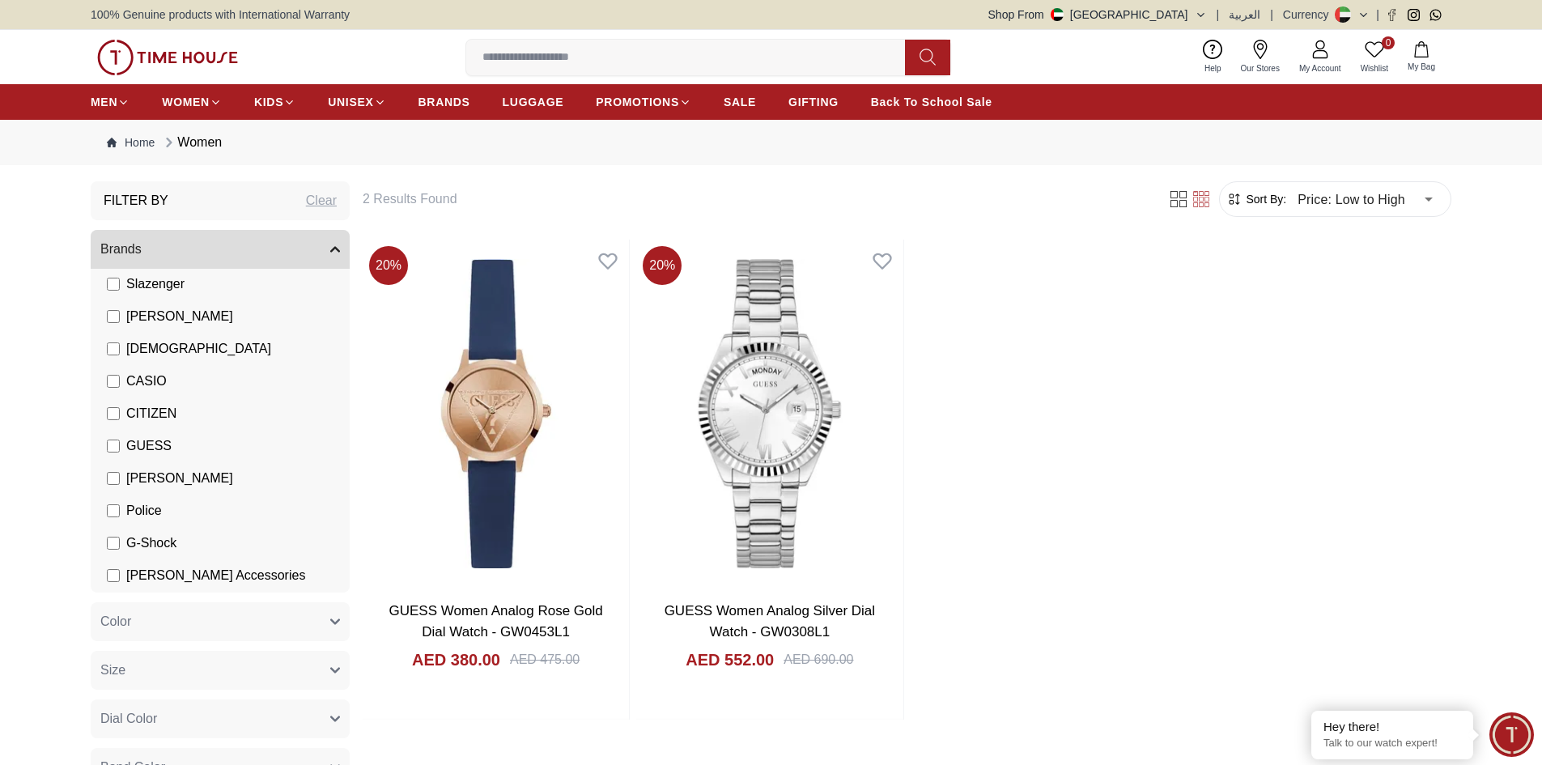
scroll to position [162, 0]
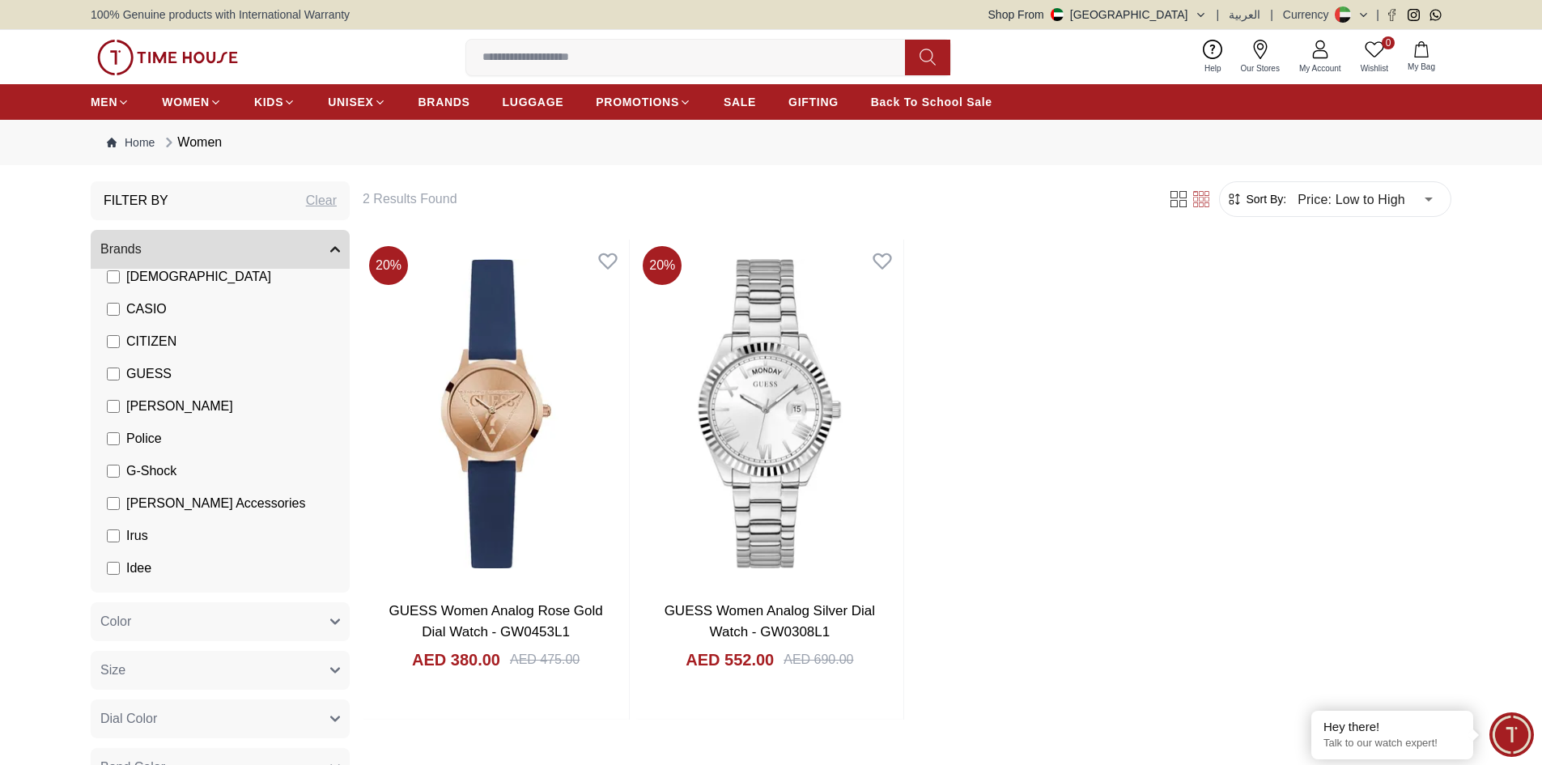
click at [137, 372] on span "GUESS" at bounding box center [148, 373] width 45 height 19
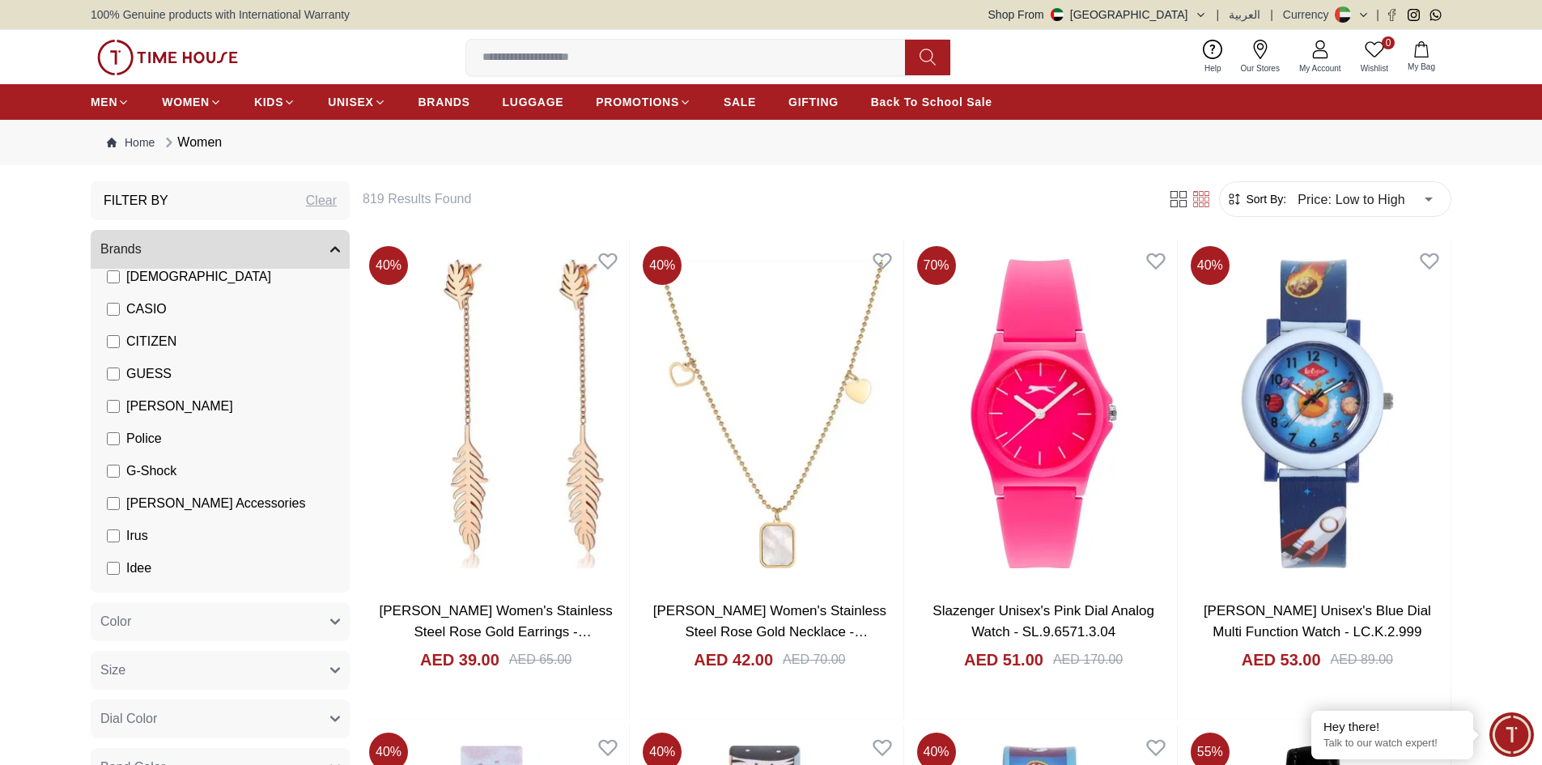
click at [132, 402] on span "[PERSON_NAME]" at bounding box center [179, 406] width 107 height 19
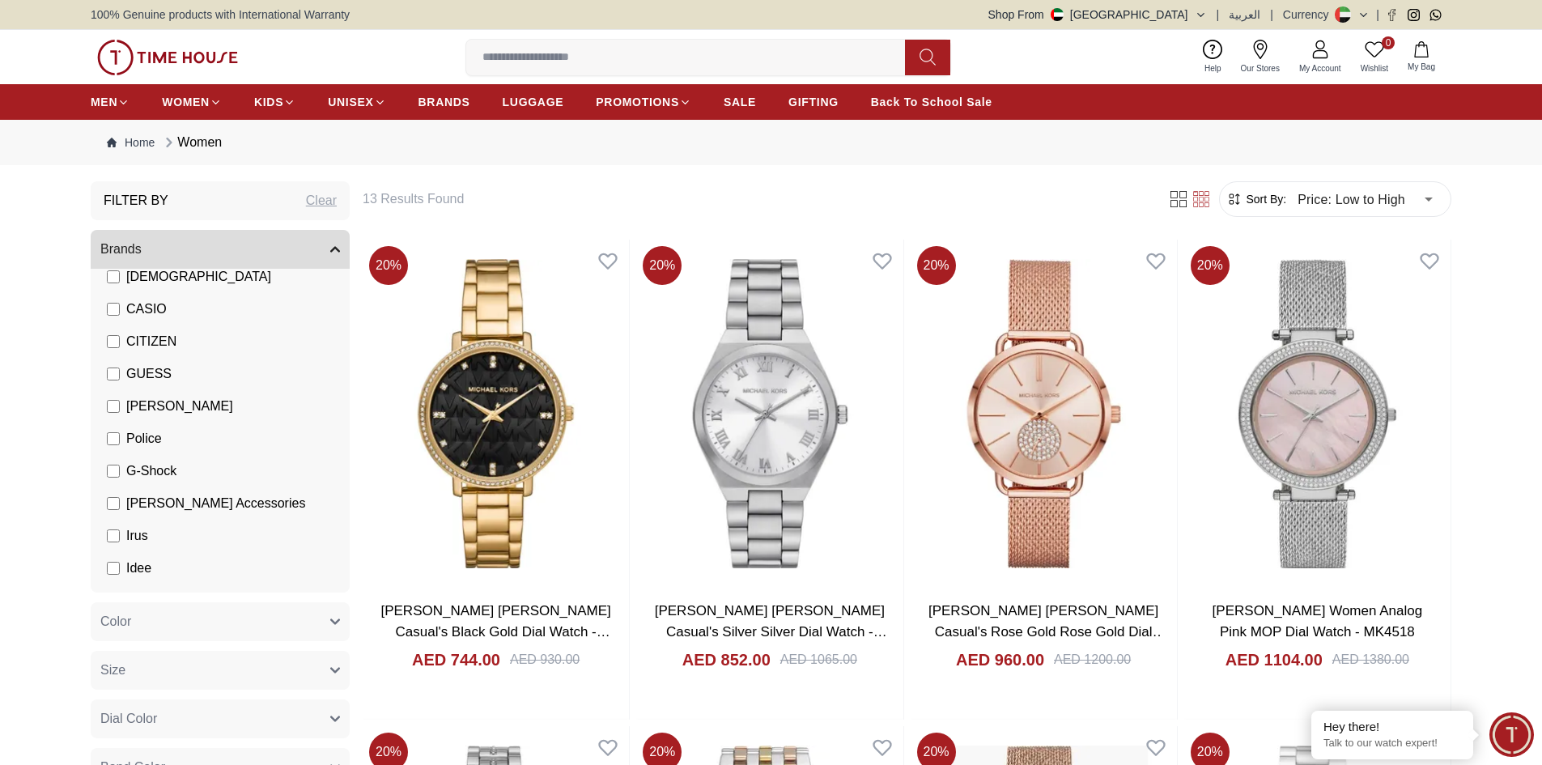
click at [151, 411] on span "[PERSON_NAME]" at bounding box center [179, 406] width 107 height 19
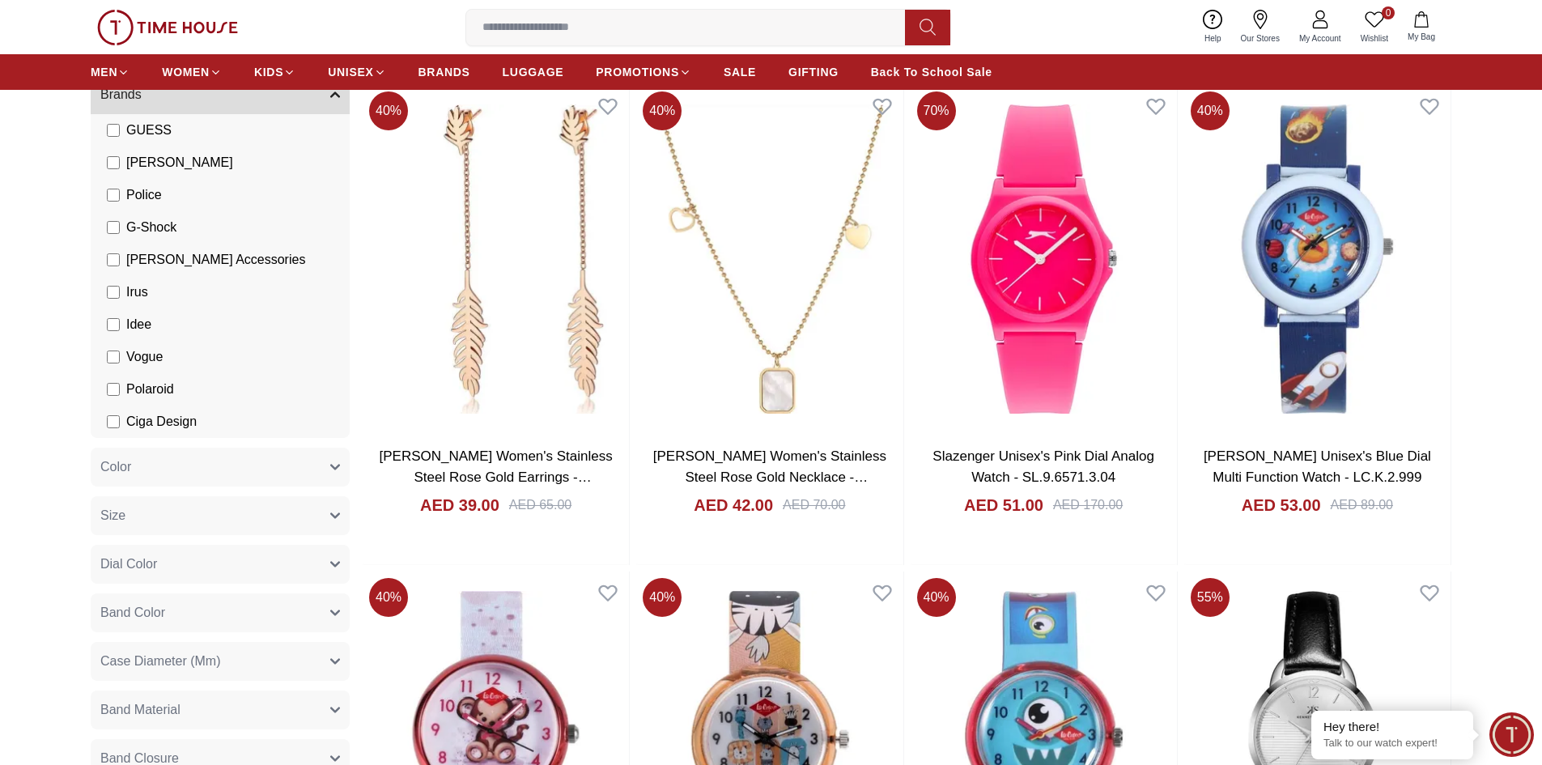
scroll to position [162, 0]
